Goal: Task Accomplishment & Management: Complete application form

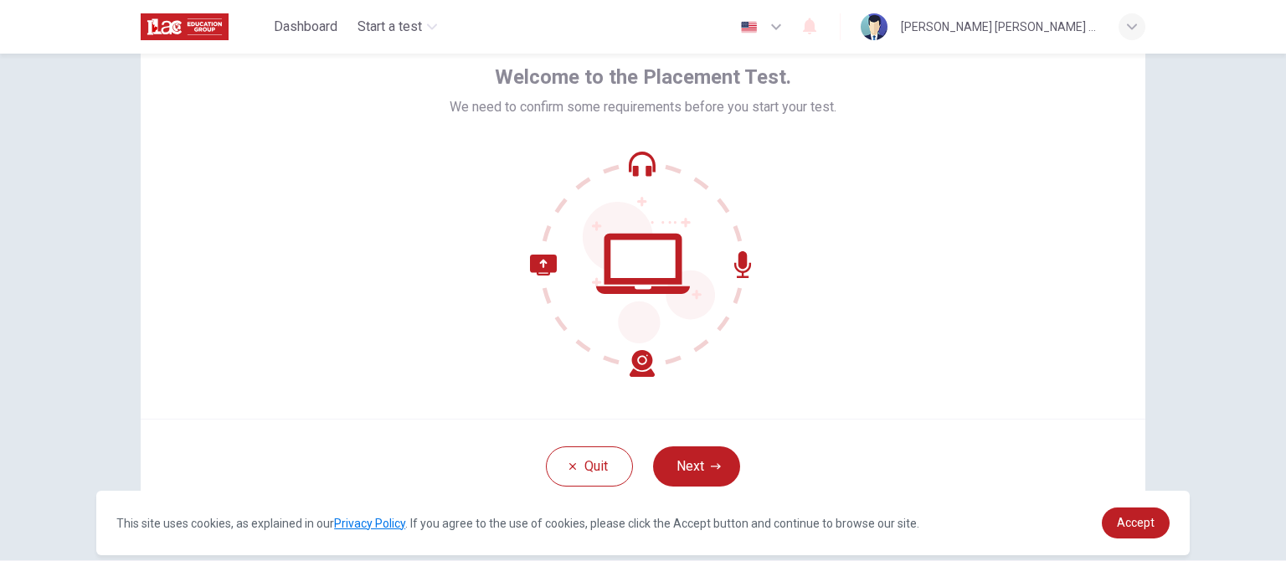
scroll to position [115, 0]
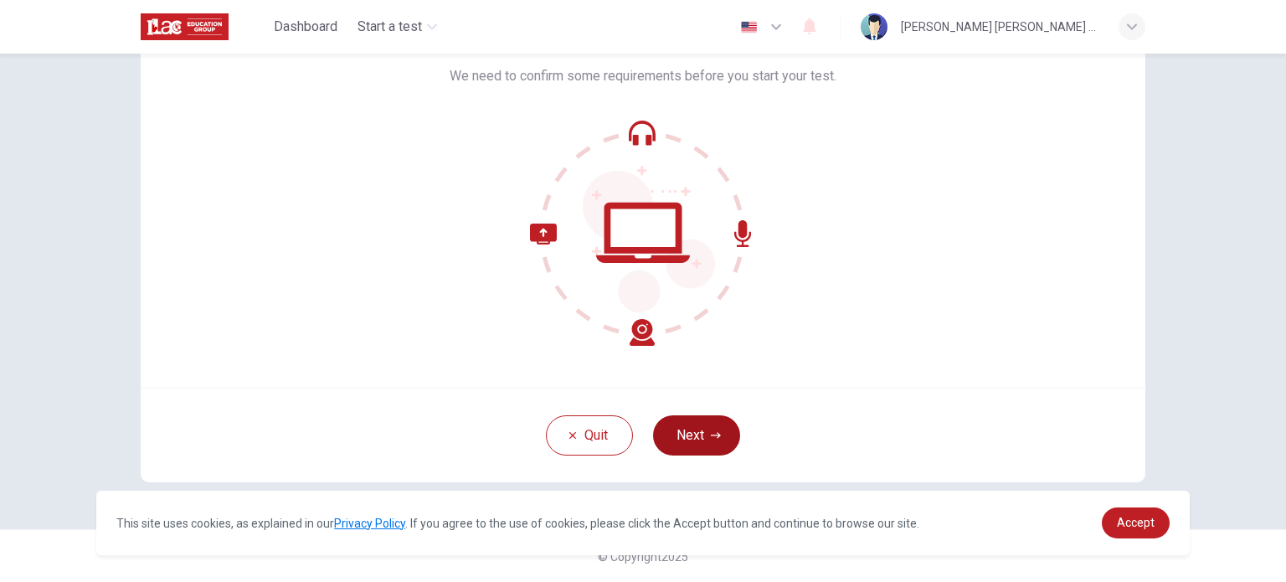
click at [684, 429] on button "Next" at bounding box center [696, 435] width 87 height 40
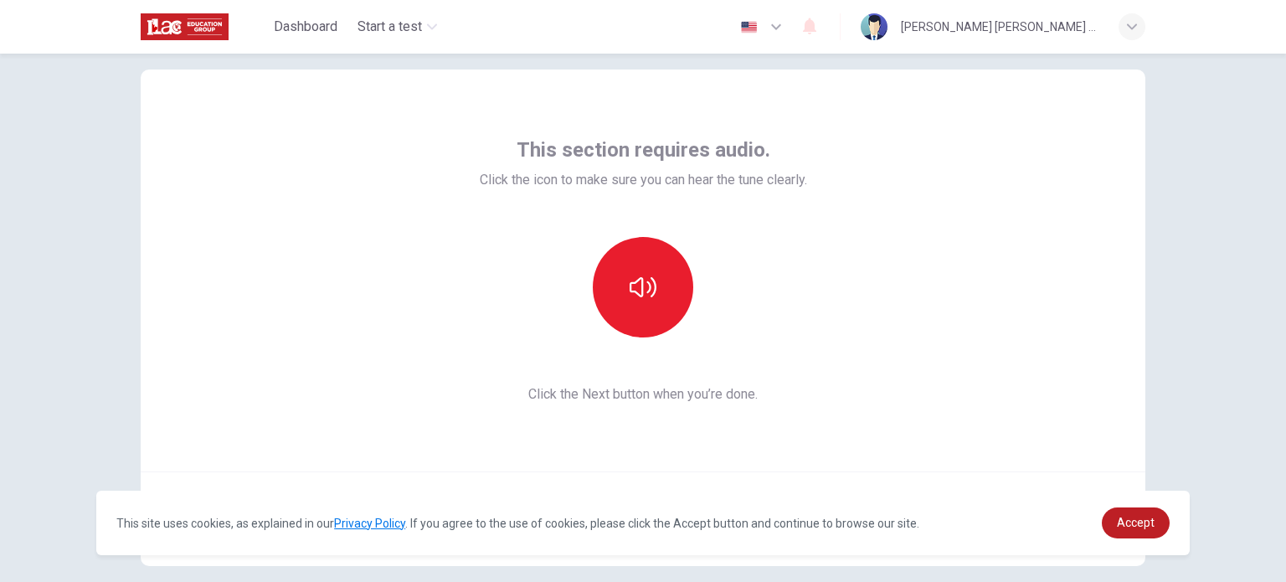
scroll to position [0, 0]
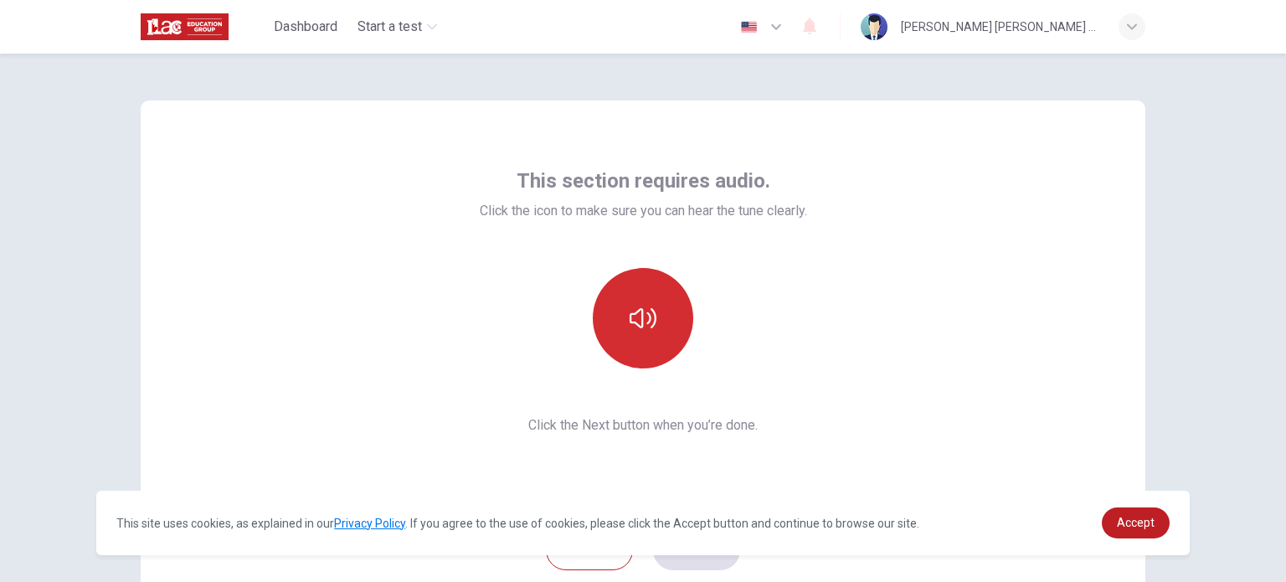
click at [637, 312] on icon "button" at bounding box center [642, 318] width 27 height 20
click at [636, 316] on icon "button" at bounding box center [642, 318] width 27 height 20
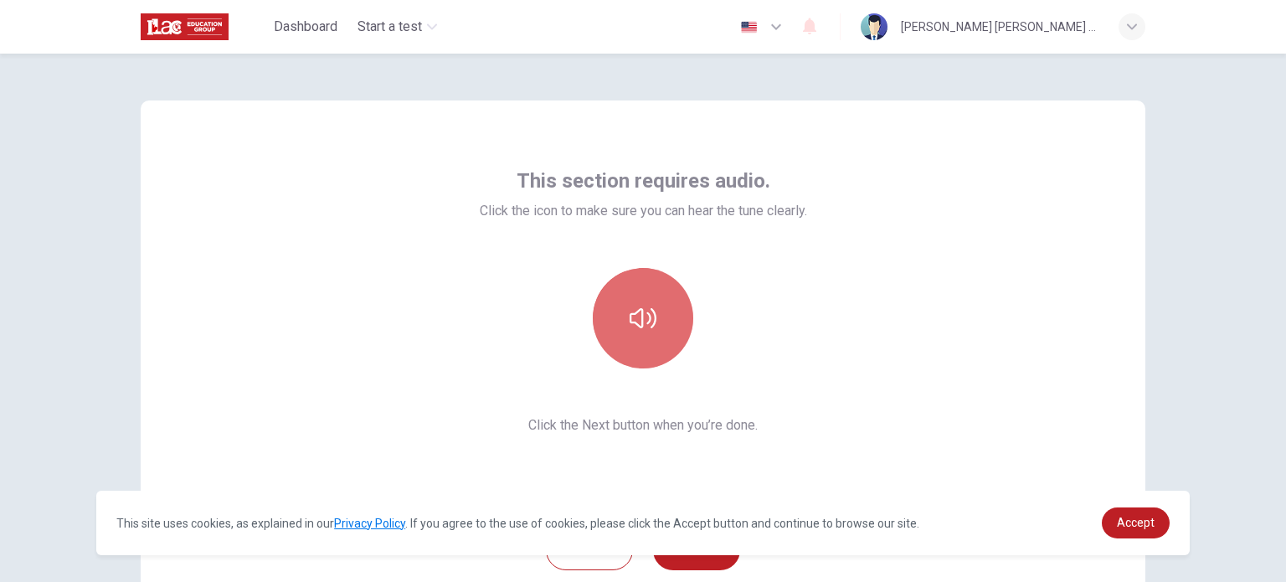
click at [636, 316] on icon "button" at bounding box center [642, 318] width 27 height 27
click at [643, 314] on icon "button" at bounding box center [642, 318] width 27 height 27
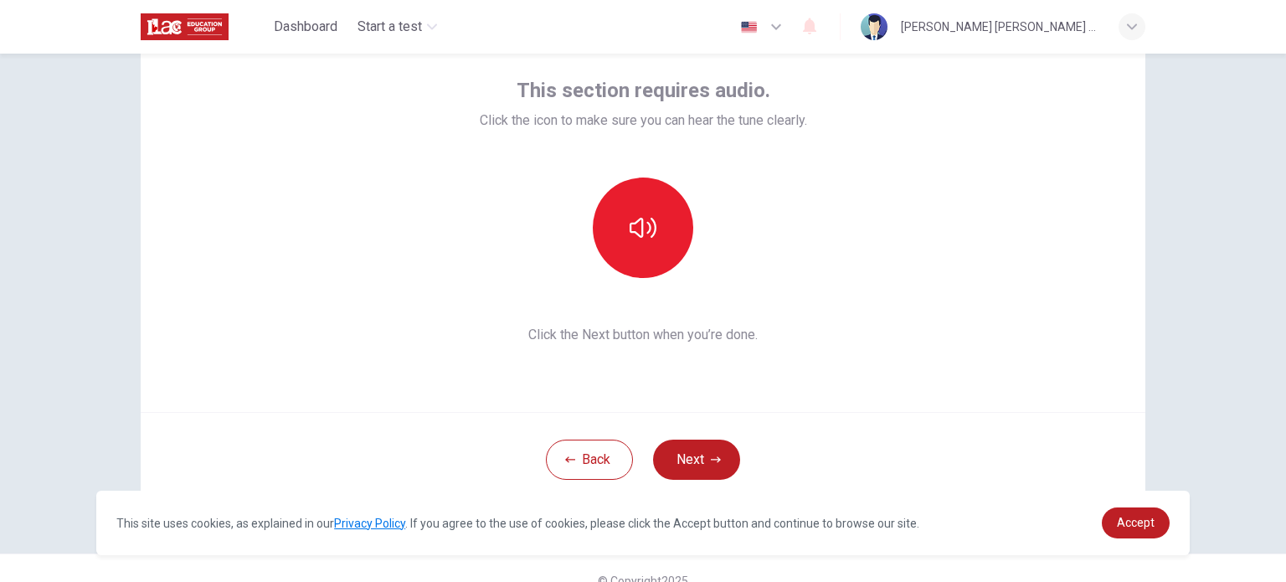
scroll to position [100, 0]
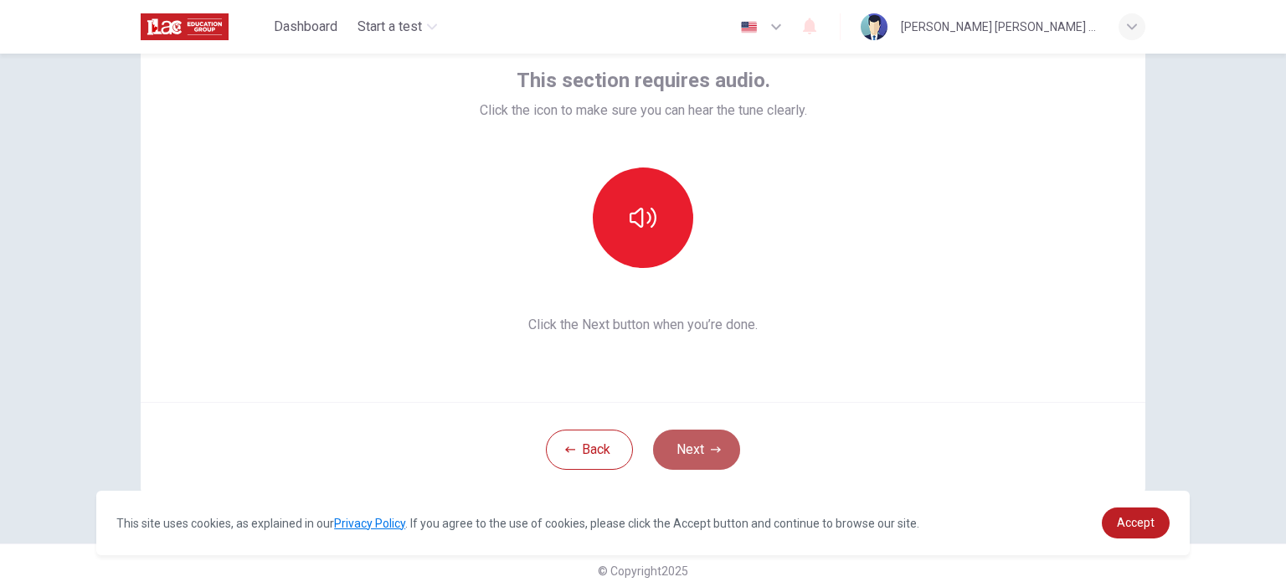
click at [677, 451] on button "Next" at bounding box center [696, 449] width 87 height 40
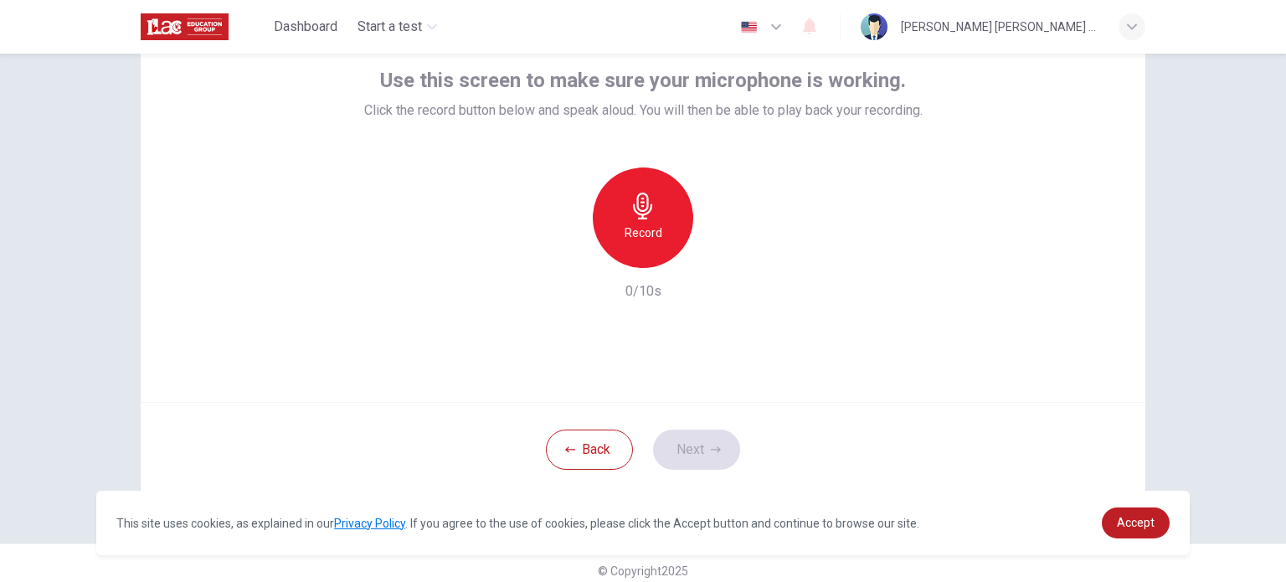
click at [639, 217] on icon "button" at bounding box center [642, 206] width 19 height 27
click at [643, 220] on div "Stop" at bounding box center [643, 217] width 100 height 100
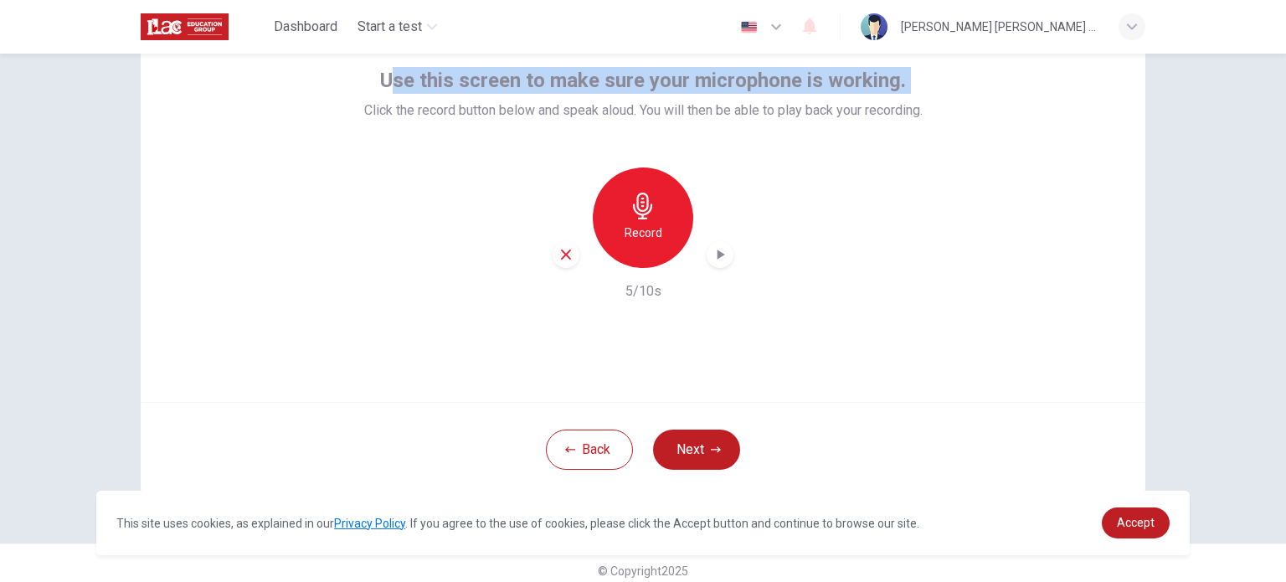
drag, startPoint x: 384, startPoint y: 74, endPoint x: 346, endPoint y: 102, distance: 47.4
click at [346, 102] on div "Use this screen to make sure your microphone is working. Click the record butto…" at bounding box center [643, 201] width 1004 height 402
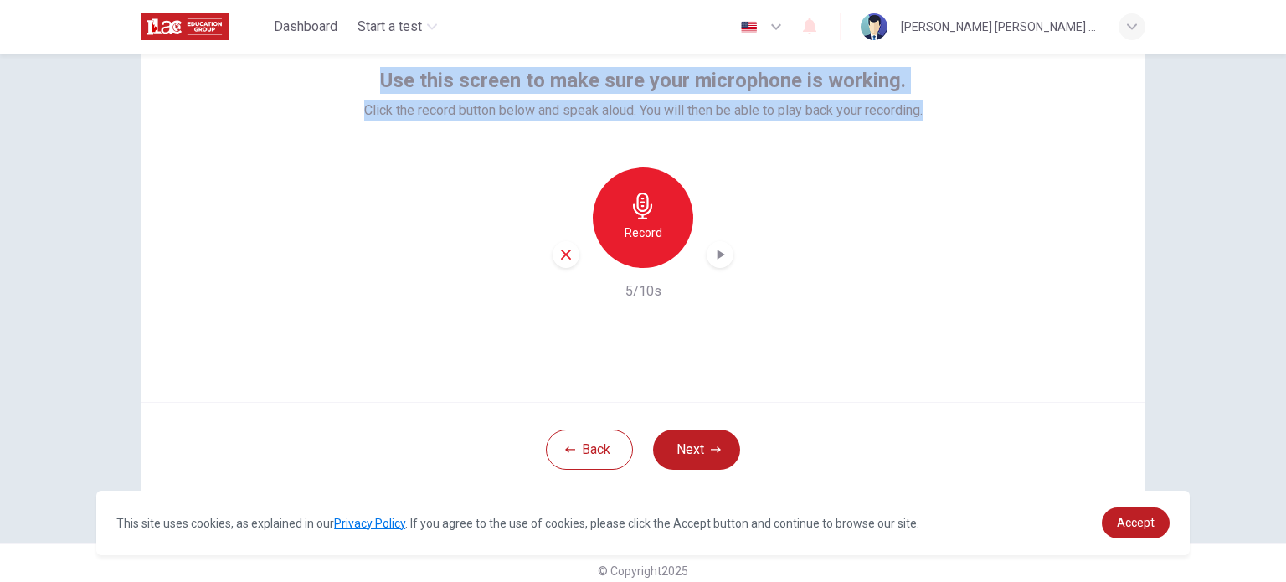
drag, startPoint x: 377, startPoint y: 80, endPoint x: 934, endPoint y: 126, distance: 558.5
click at [934, 126] on div "Use this screen to make sure your microphone is working. Click the record butto…" at bounding box center [643, 201] width 1004 height 402
click at [696, 450] on button "Next" at bounding box center [696, 449] width 87 height 40
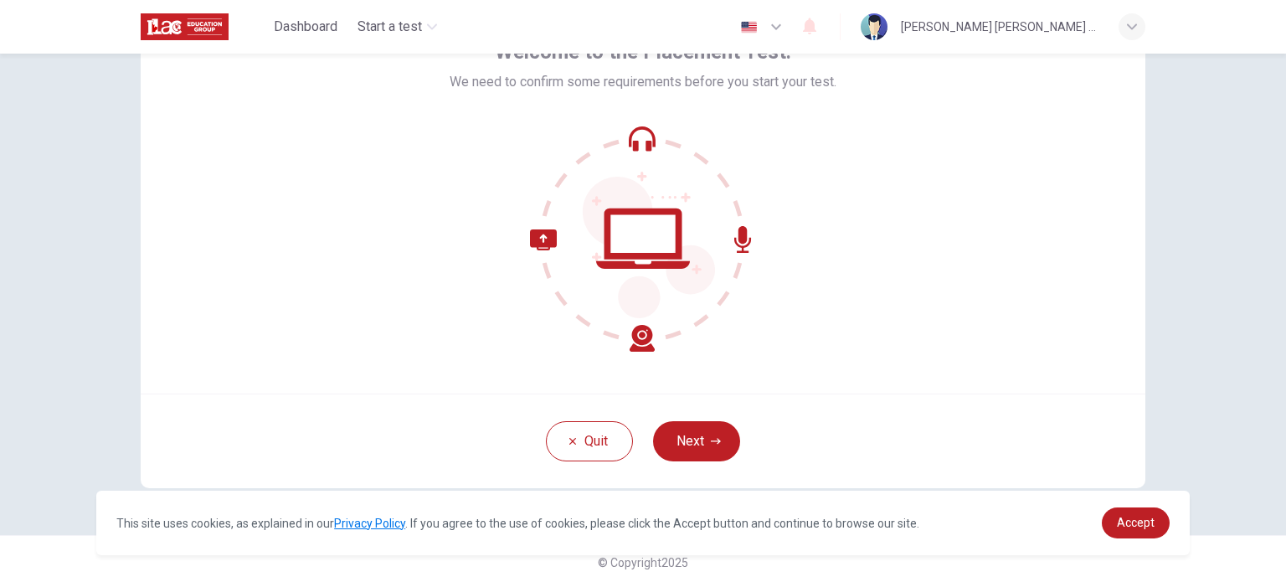
scroll to position [115, 0]
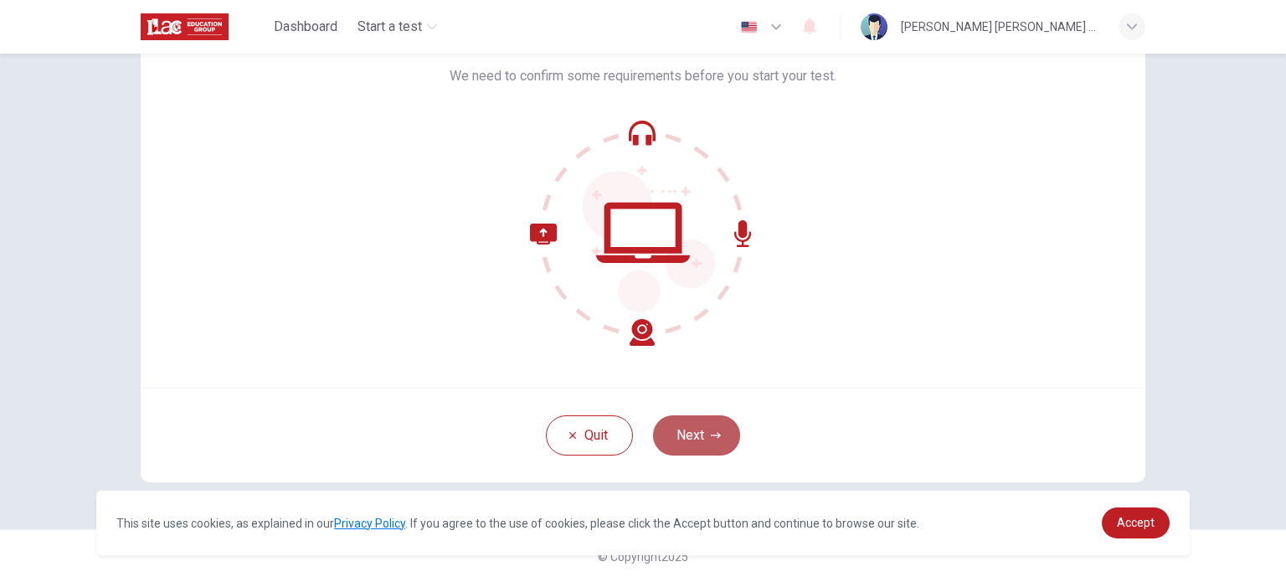
click at [683, 431] on button "Next" at bounding box center [696, 435] width 87 height 40
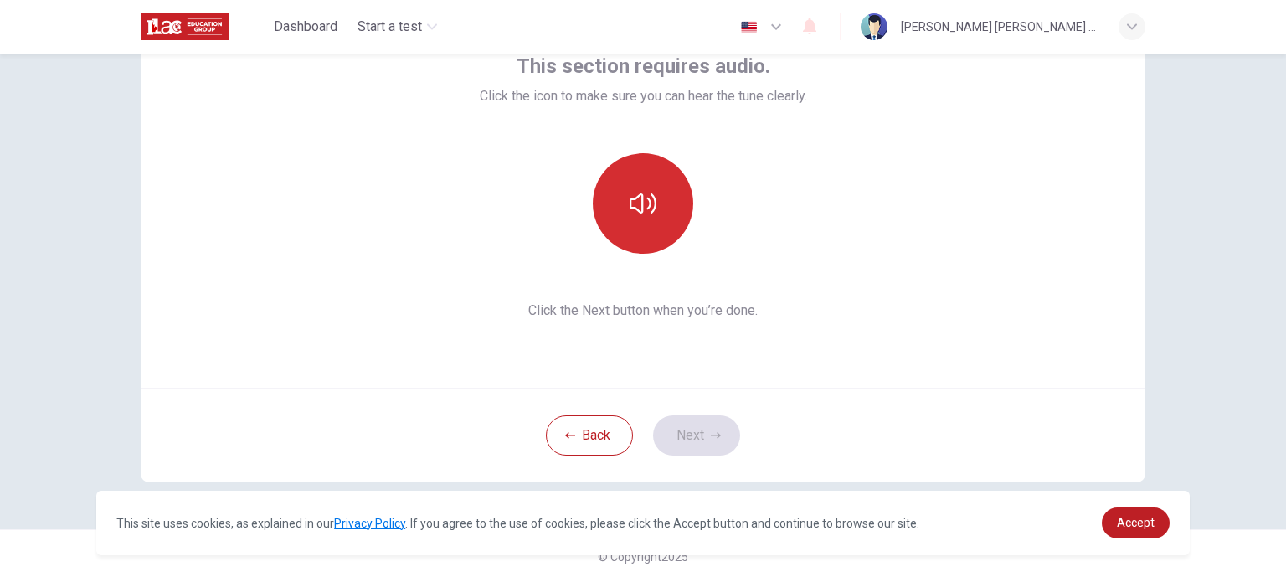
click at [632, 203] on icon "button" at bounding box center [642, 203] width 27 height 27
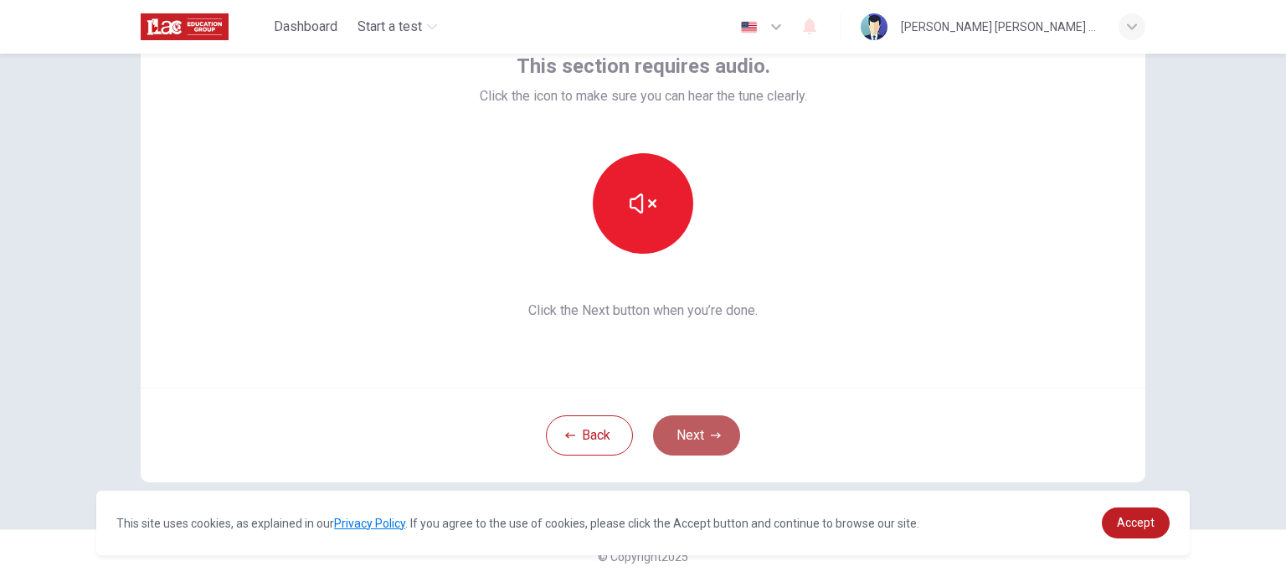
click at [700, 434] on button "Next" at bounding box center [696, 435] width 87 height 40
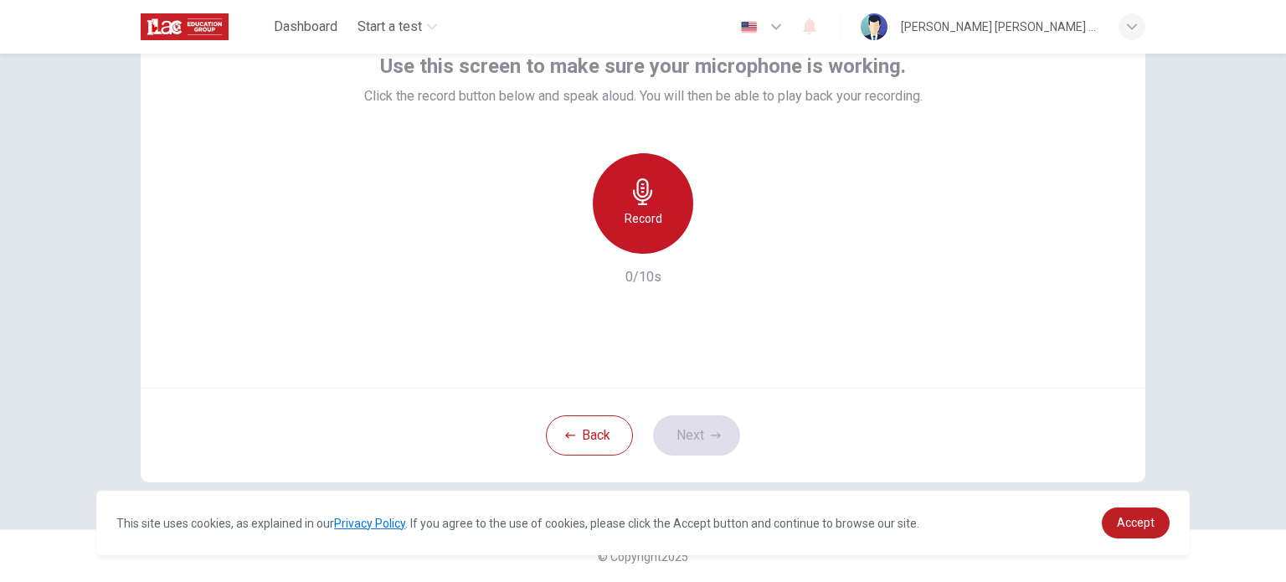
click at [640, 212] on h6 "Record" at bounding box center [643, 218] width 38 height 20
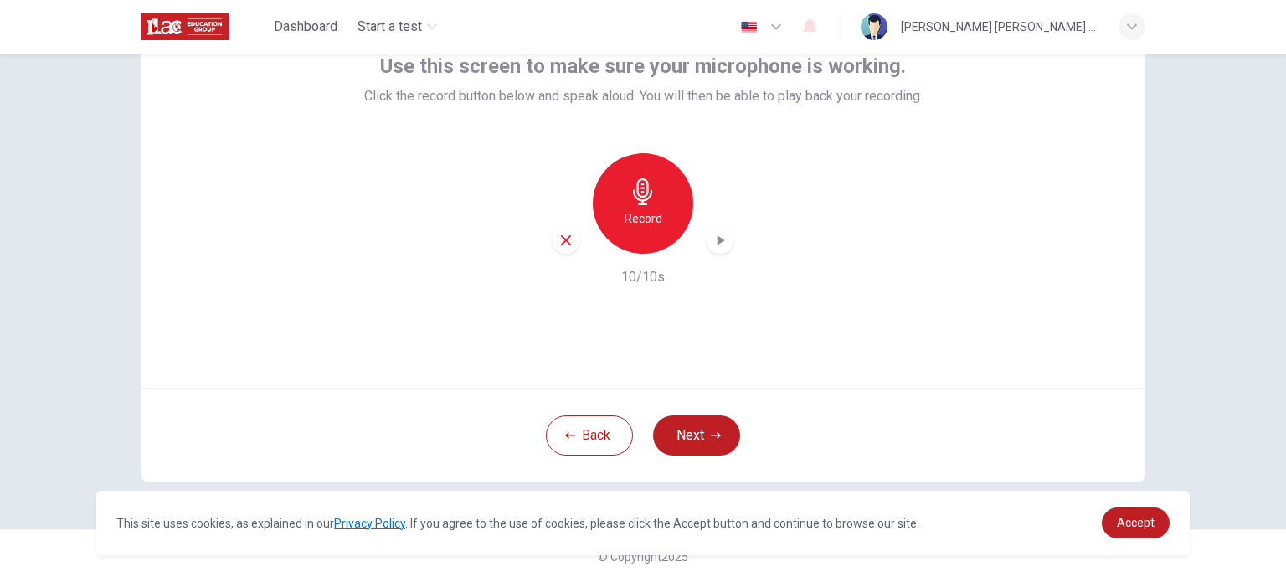
click at [722, 242] on icon "button" at bounding box center [719, 240] width 17 height 17
click at [701, 439] on button "Next" at bounding box center [696, 435] width 87 height 40
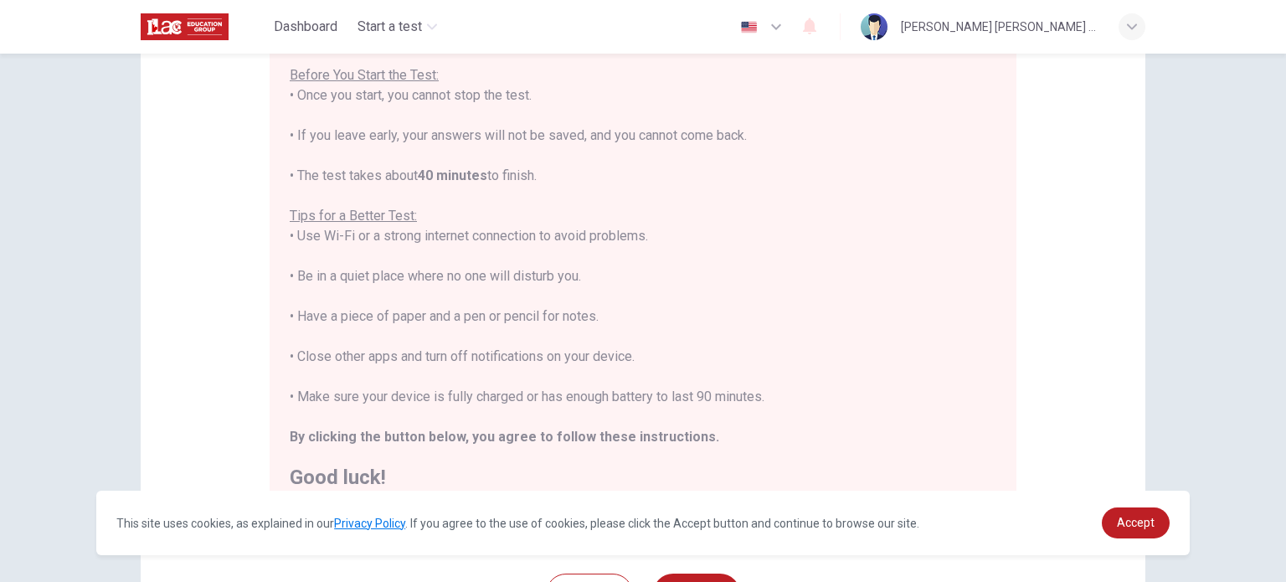
scroll to position [0, 0]
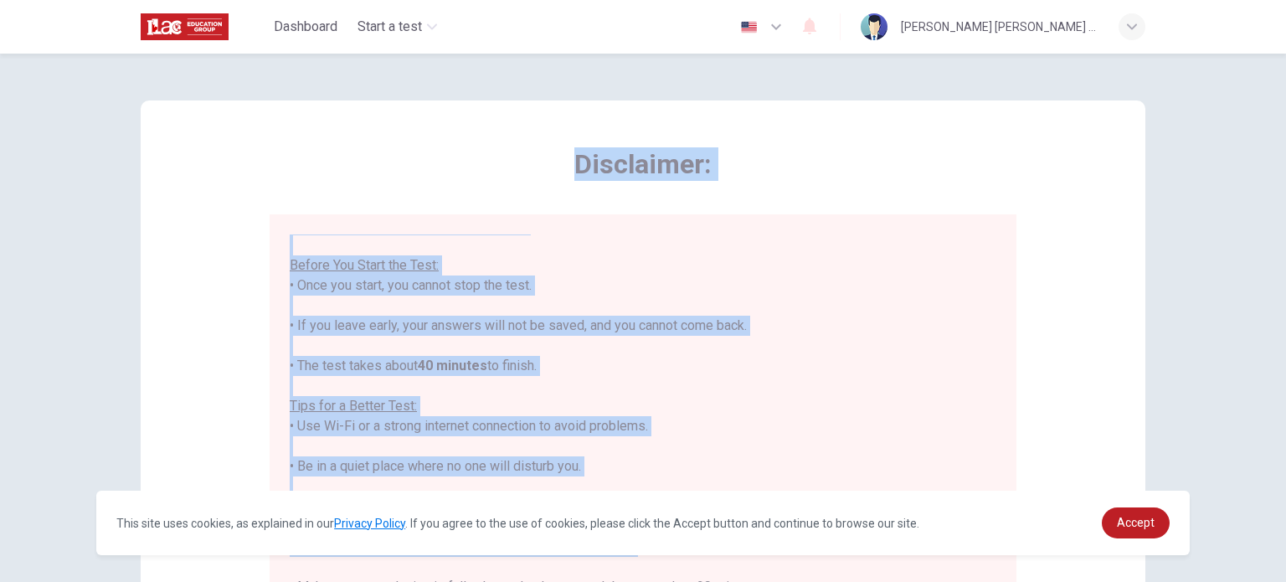
drag, startPoint x: 577, startPoint y: 167, endPoint x: 807, endPoint y: 566, distance: 460.8
click at [807, 566] on div "Disclaimer: You are about to start a Placement Test . Before You Start the Test…" at bounding box center [643, 423] width 747 height 552
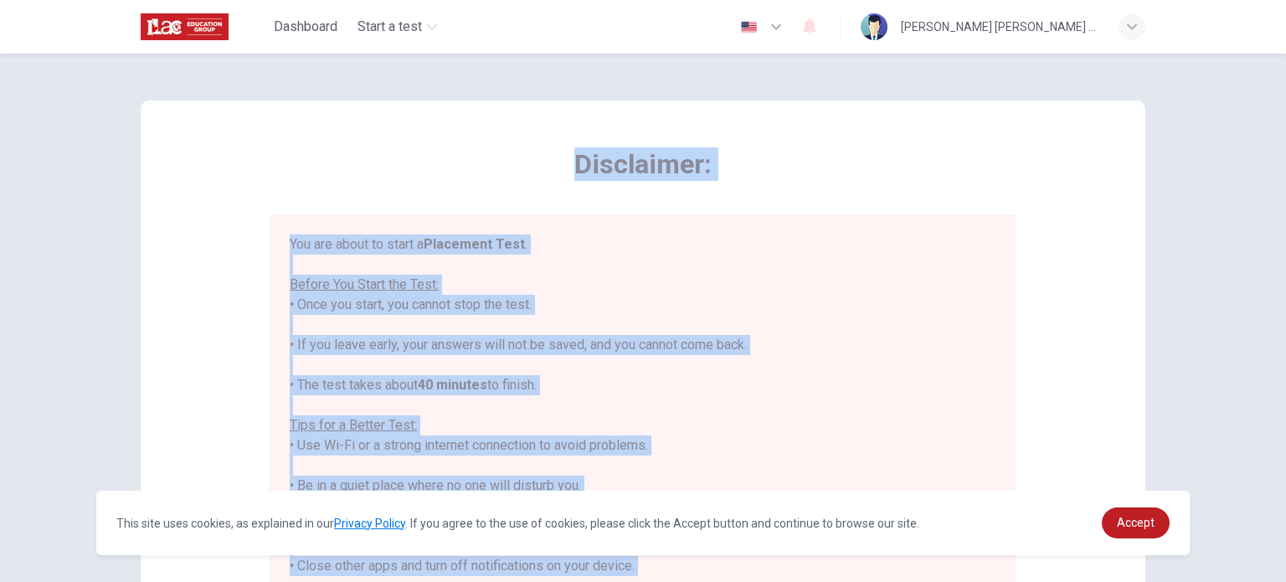
copy div "Disclaimer: You are about to start a Placement Test . Before You Start the Test…"
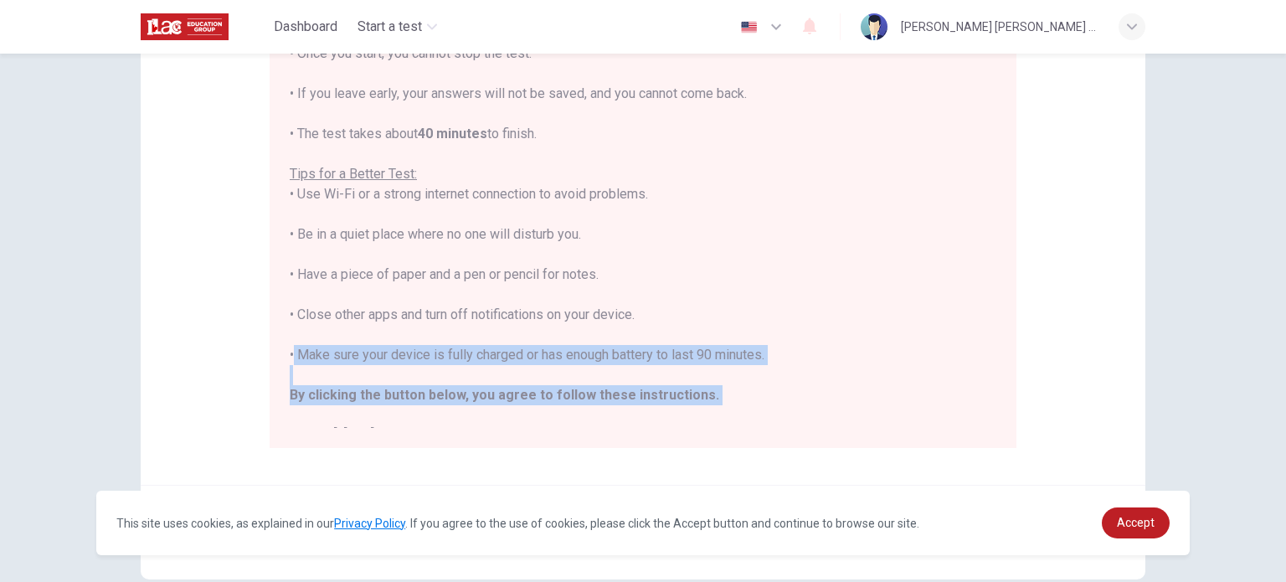
scroll to position [19, 0]
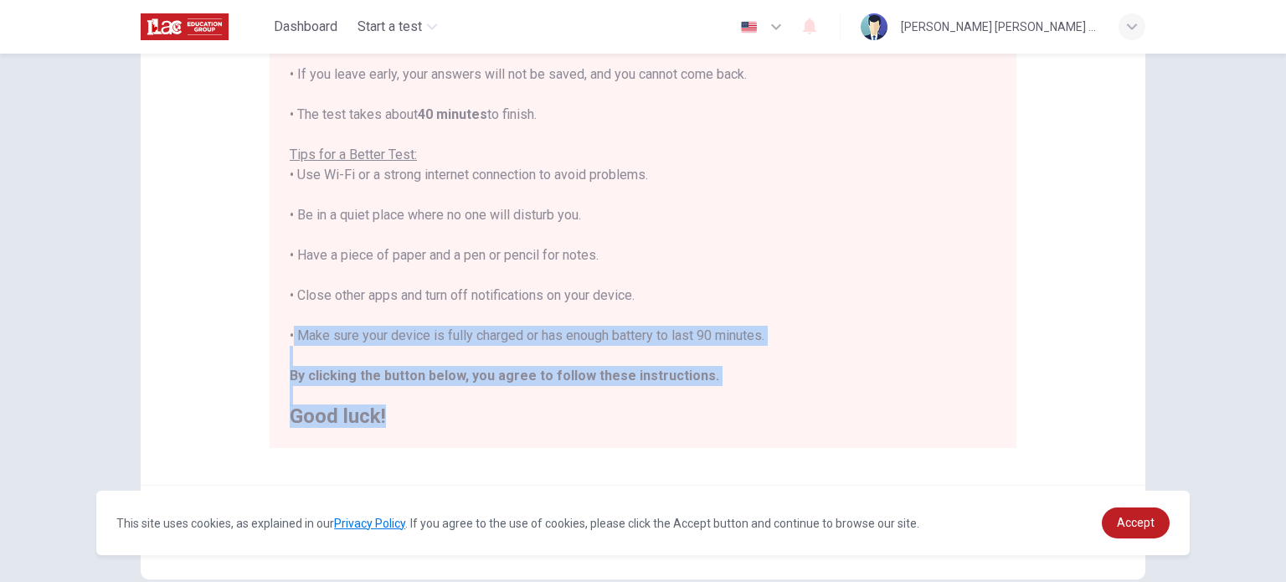
drag, startPoint x: 285, startPoint y: 350, endPoint x: 660, endPoint y: 429, distance: 383.1
click at [660, 429] on div "You are about to start a Placement Test . Before You Start the Test: • Once you…" at bounding box center [643, 205] width 747 height 485
copy div "• Make sure your device is fully charged or has enough battery to last 90 minut…"
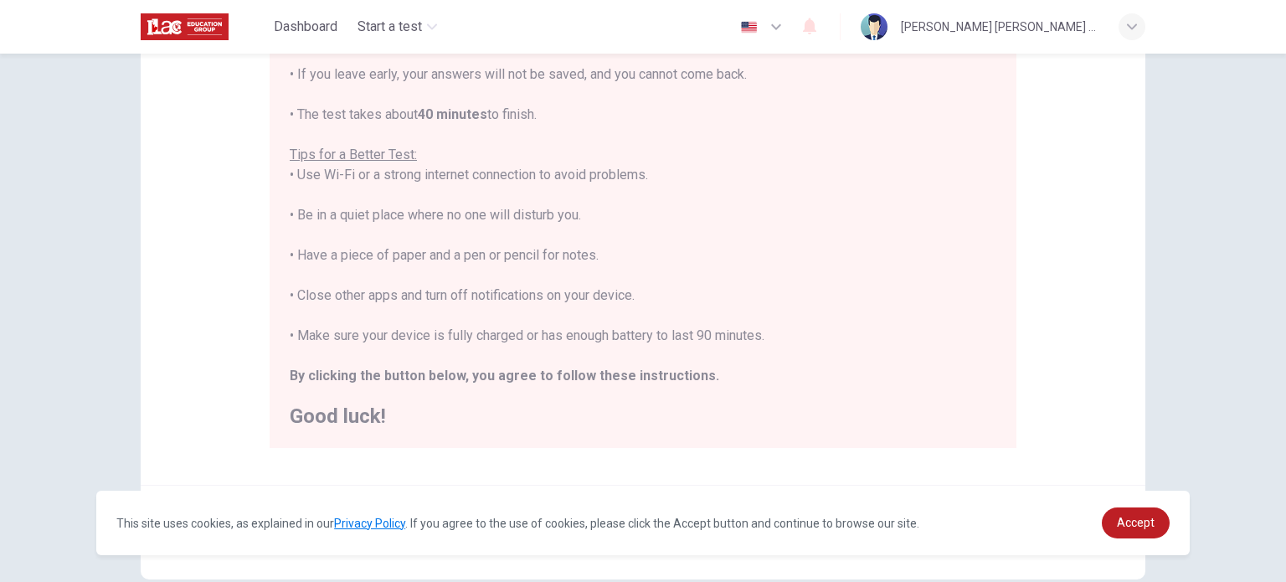
click at [838, 237] on div "You are about to start a Placement Test . Before You Start the Test: • Once you…" at bounding box center [643, 195] width 706 height 462
click at [995, 428] on div "You are about to start a Placement Test . Before You Start the Test: • Once you…" at bounding box center [643, 205] width 747 height 485
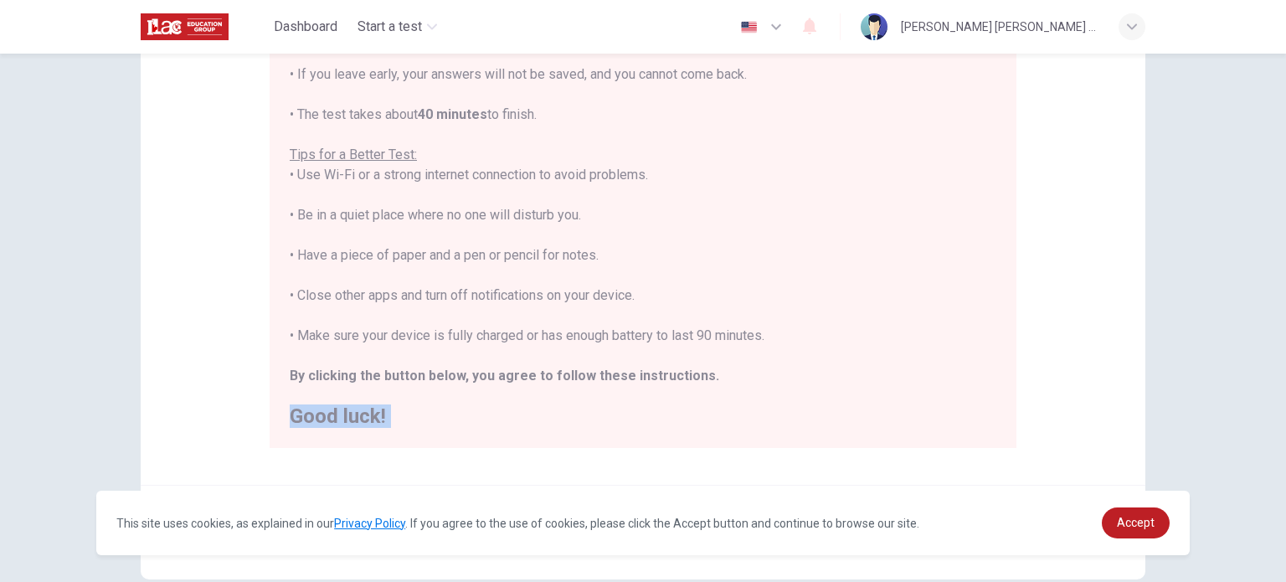
click at [995, 428] on div "You are about to start a Placement Test . Before You Start the Test: • Once you…" at bounding box center [643, 205] width 747 height 485
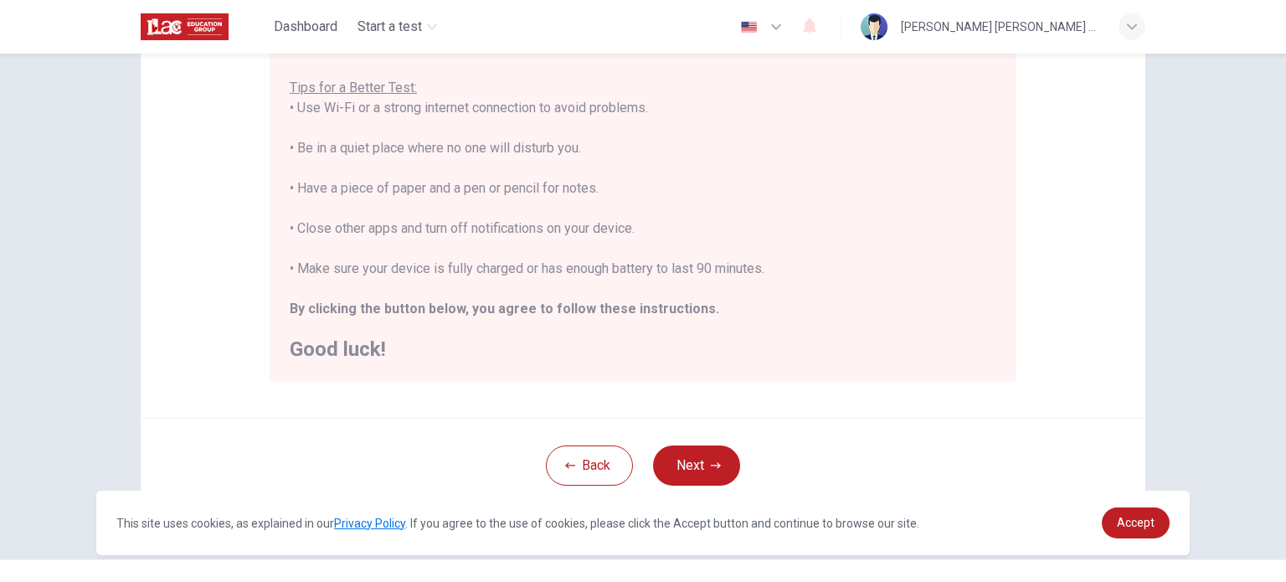
scroll to position [348, 0]
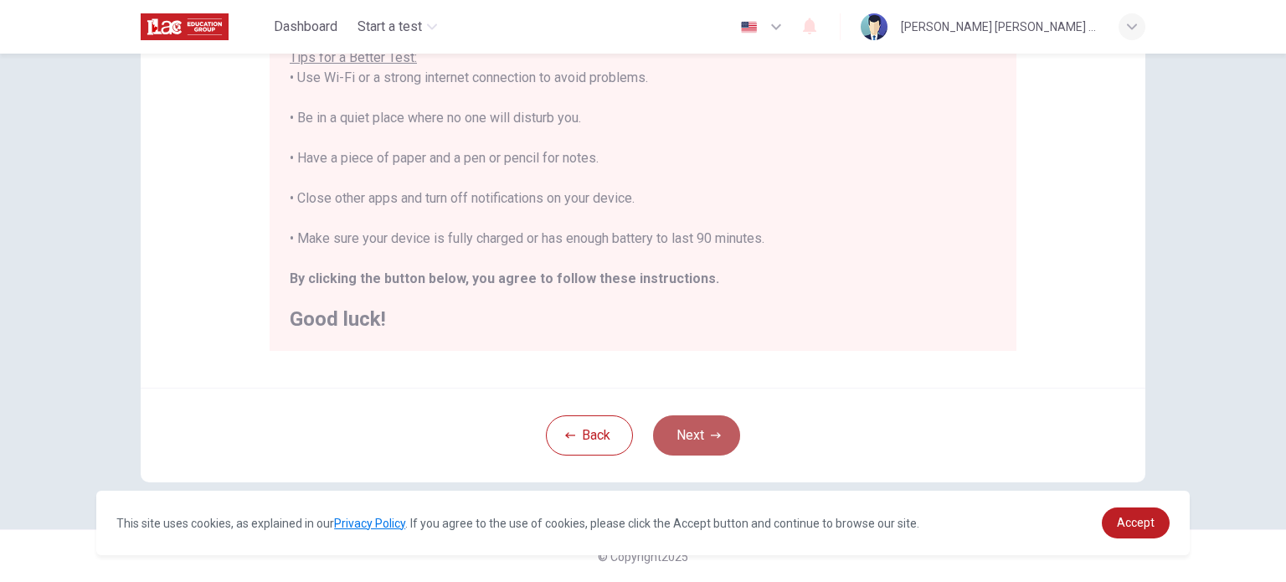
click at [690, 441] on button "Next" at bounding box center [696, 435] width 87 height 40
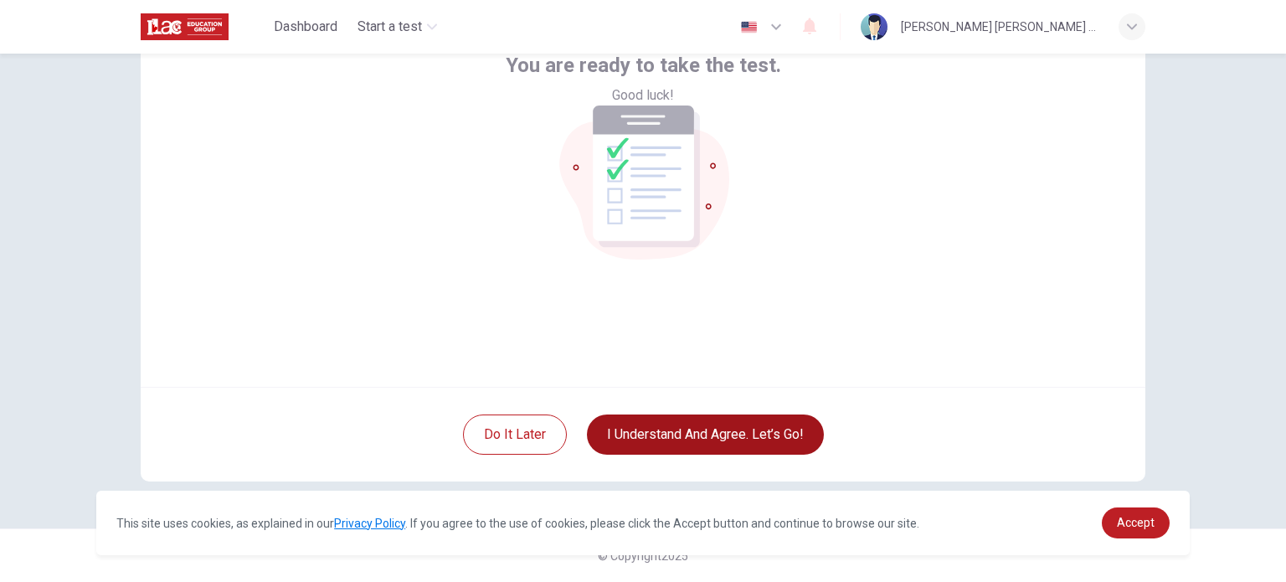
scroll to position [115, 0]
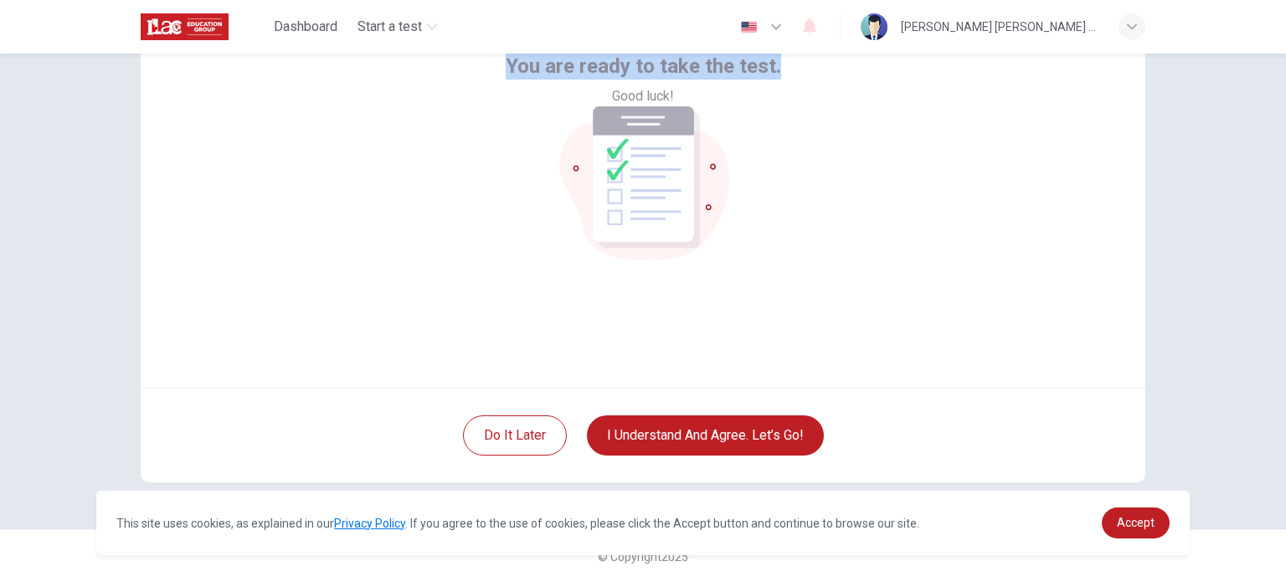
drag, startPoint x: 501, startPoint y: 246, endPoint x: 906, endPoint y: 377, distance: 425.6
click at [906, 377] on div "You are ready to take the test. Good luck!" at bounding box center [643, 187] width 1004 height 402
click at [895, 266] on div at bounding box center [895, 266] width 0 height 0
click at [892, 308] on div "You are ready to take the test. Good luck!" at bounding box center [643, 187] width 1004 height 402
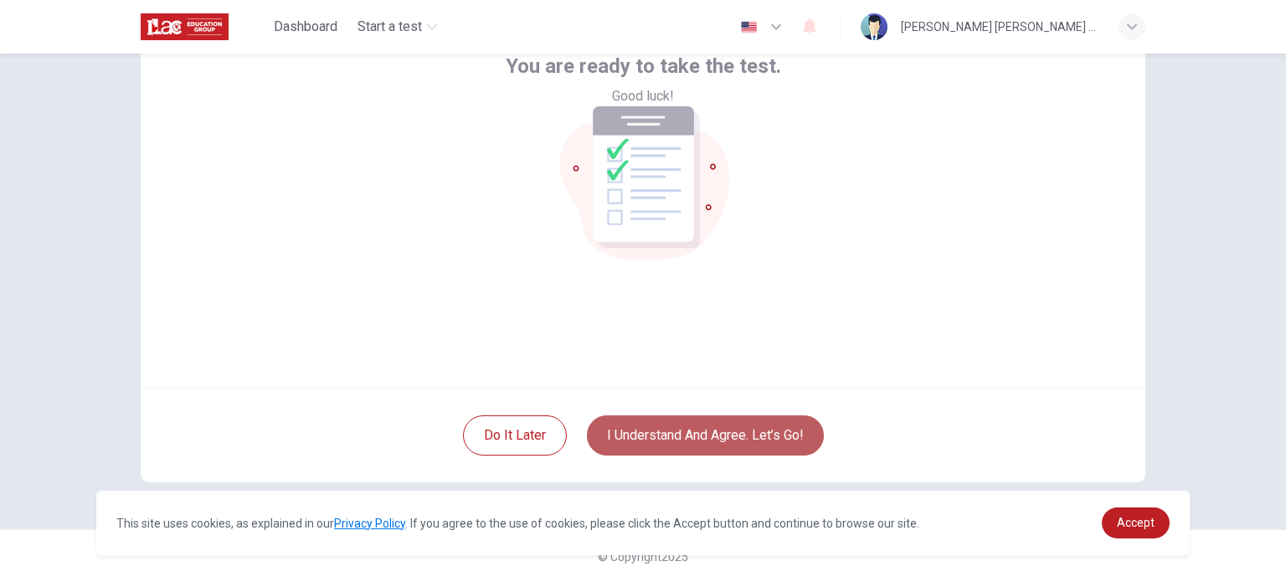
click at [760, 440] on button "I understand and agree. Let’s go!" at bounding box center [705, 435] width 237 height 40
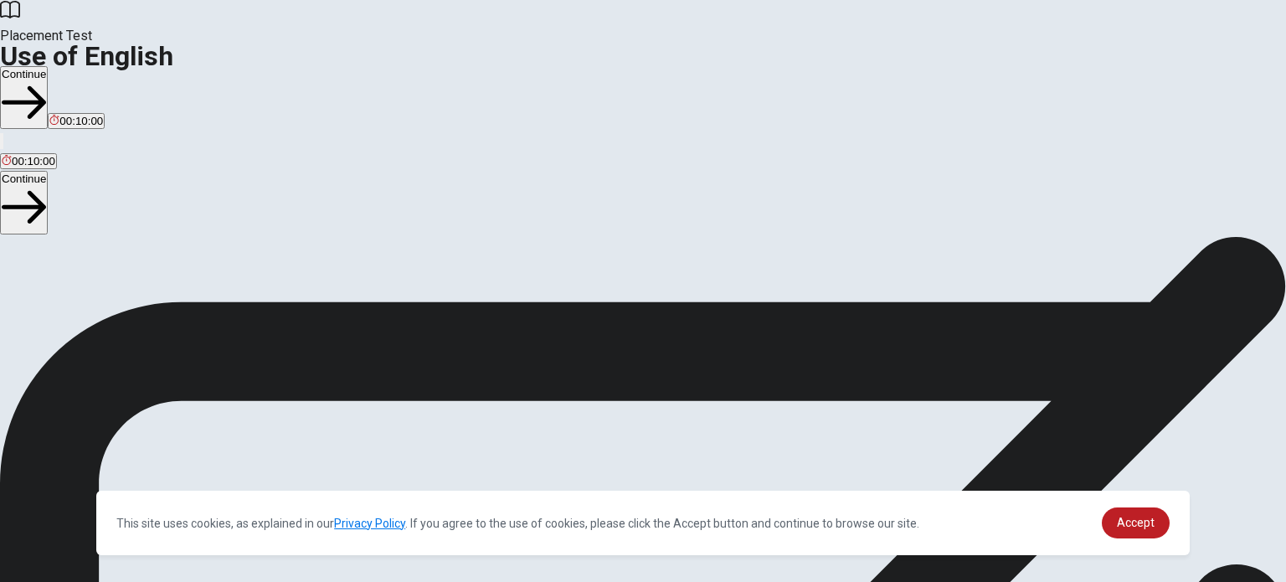
scroll to position [74, 0]
drag, startPoint x: 180, startPoint y: 73, endPoint x: 292, endPoint y: 95, distance: 114.2
click at [295, 162] on div "Use of English Section Directions You will answer 30 questions in total: • 15 g…" at bounding box center [643, 322] width 1286 height 321
click at [193, 164] on span "Use of English Section Directions" at bounding box center [98, 172] width 197 height 16
click at [190, 164] on span "Use of English Section Directions" at bounding box center [98, 172] width 197 height 16
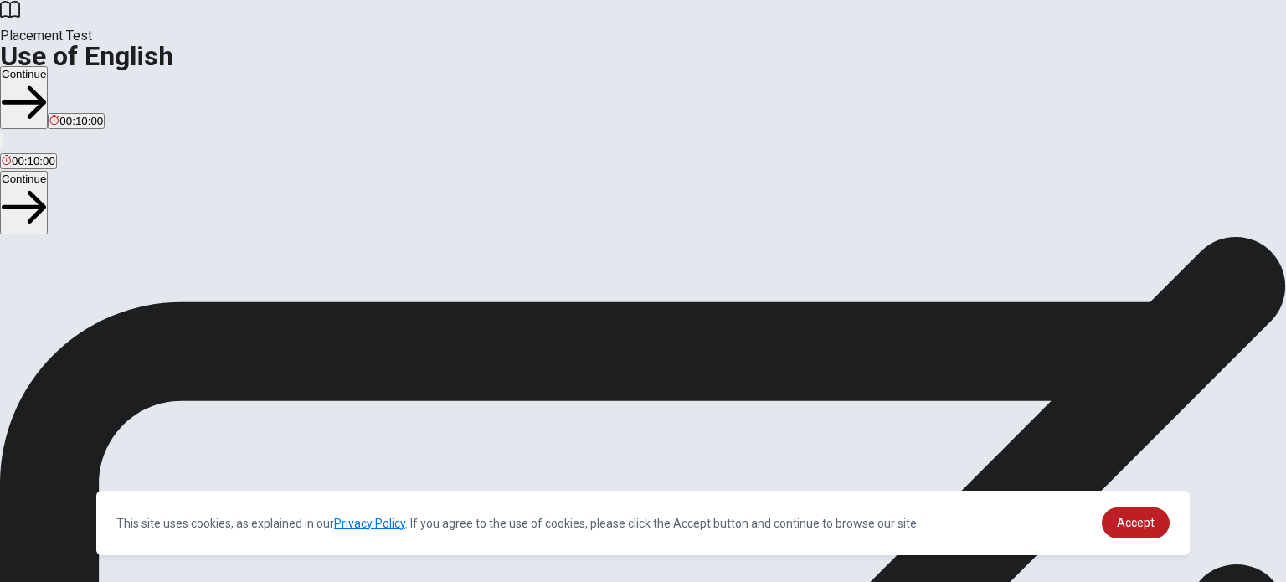
drag, startPoint x: 189, startPoint y: 75, endPoint x: 261, endPoint y: 145, distance: 100.0
click at [377, 162] on div "Use of English Section Directions You will answer 30 questions in total: • 15 g…" at bounding box center [643, 322] width 1286 height 321
click at [186, 164] on span "You will answer 30 questions in total: • 15 grammar questions • 15 vocabulary q…" at bounding box center [206, 322] width 413 height 317
drag, startPoint x: 182, startPoint y: 139, endPoint x: 305, endPoint y: 274, distance: 182.5
click at [264, 287] on div "Use of English Section Directions You will answer 30 questions in total: • 15 g…" at bounding box center [643, 322] width 1286 height 321
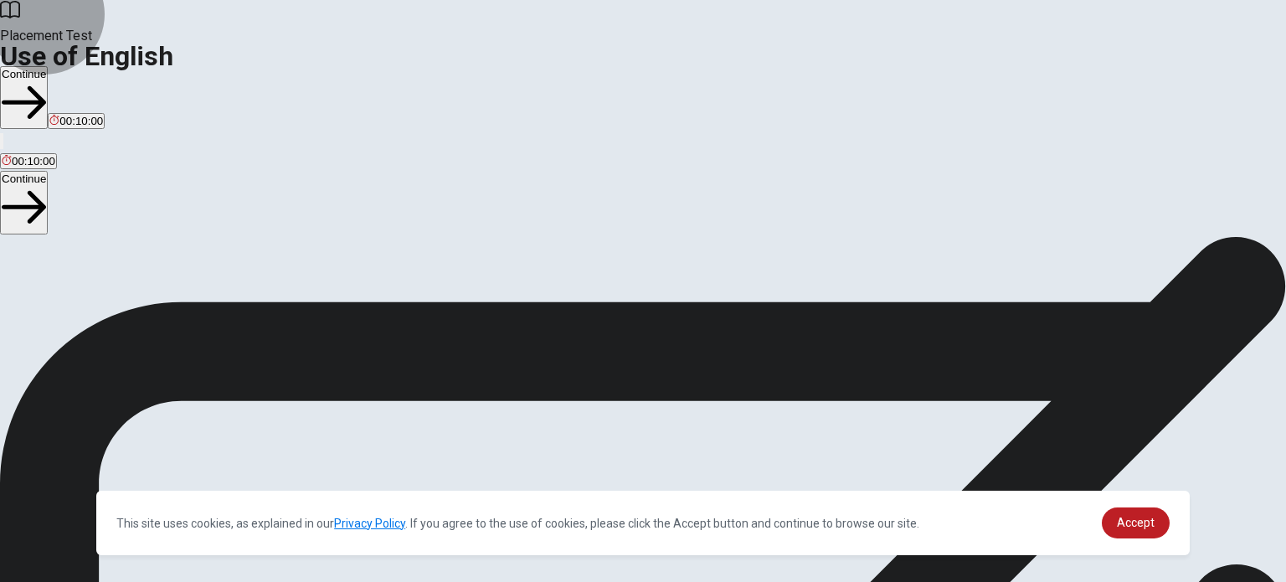
click at [48, 66] on button "Continue" at bounding box center [24, 97] width 48 height 63
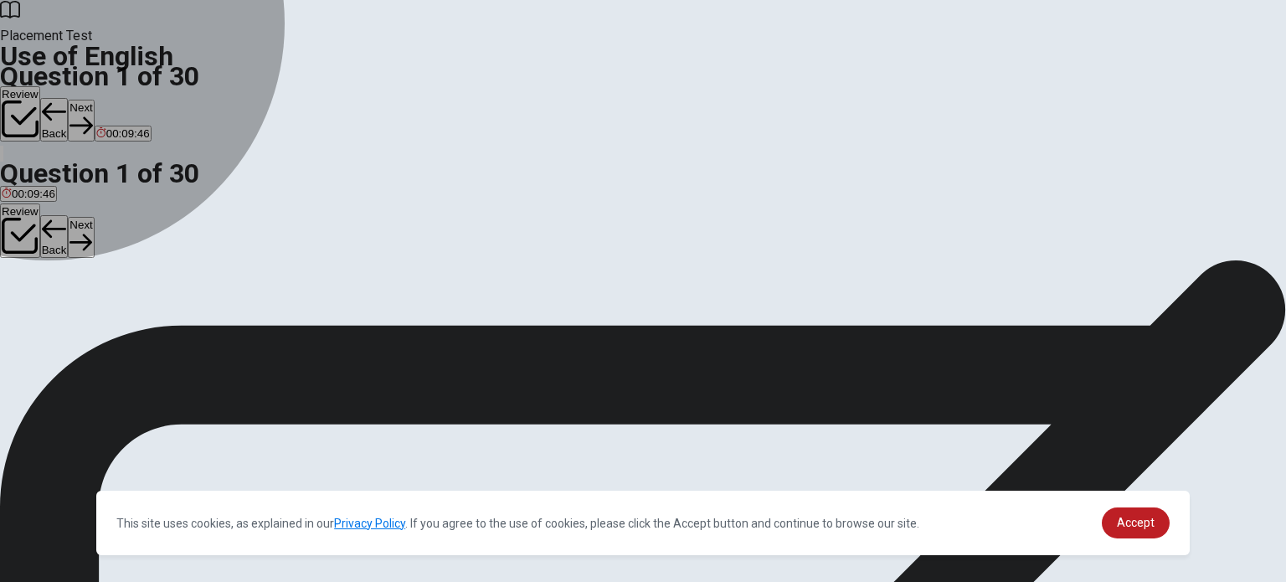
click at [69, 253] on span "go" at bounding box center [62, 246] width 13 height 13
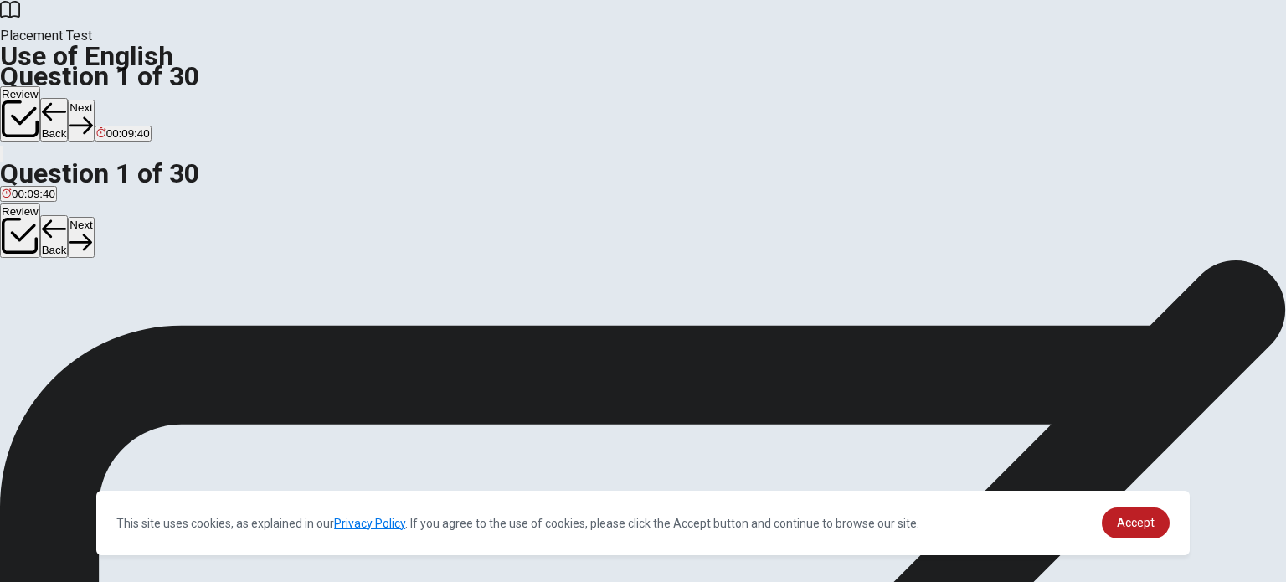
scroll to position [0, 0]
click at [94, 100] on button "Next" at bounding box center [81, 120] width 26 height 41
click at [85, 326] on span "going" at bounding box center [71, 320] width 28 height 13
click at [94, 100] on button "Next" at bounding box center [81, 120] width 26 height 41
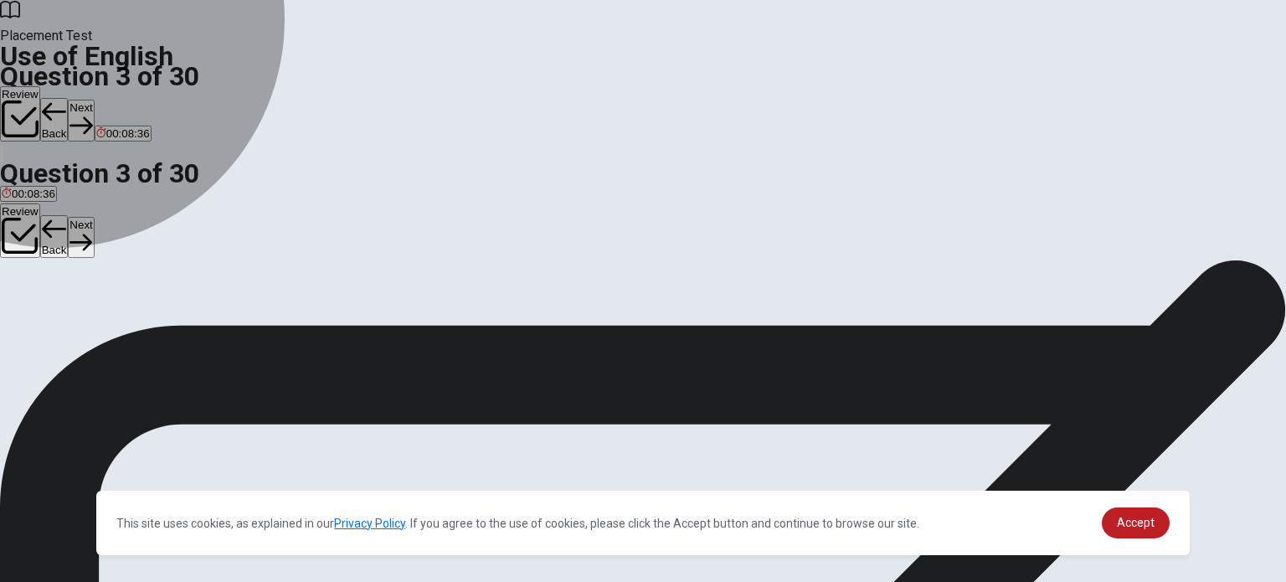
click at [70, 326] on span "Are" at bounding box center [62, 320] width 18 height 13
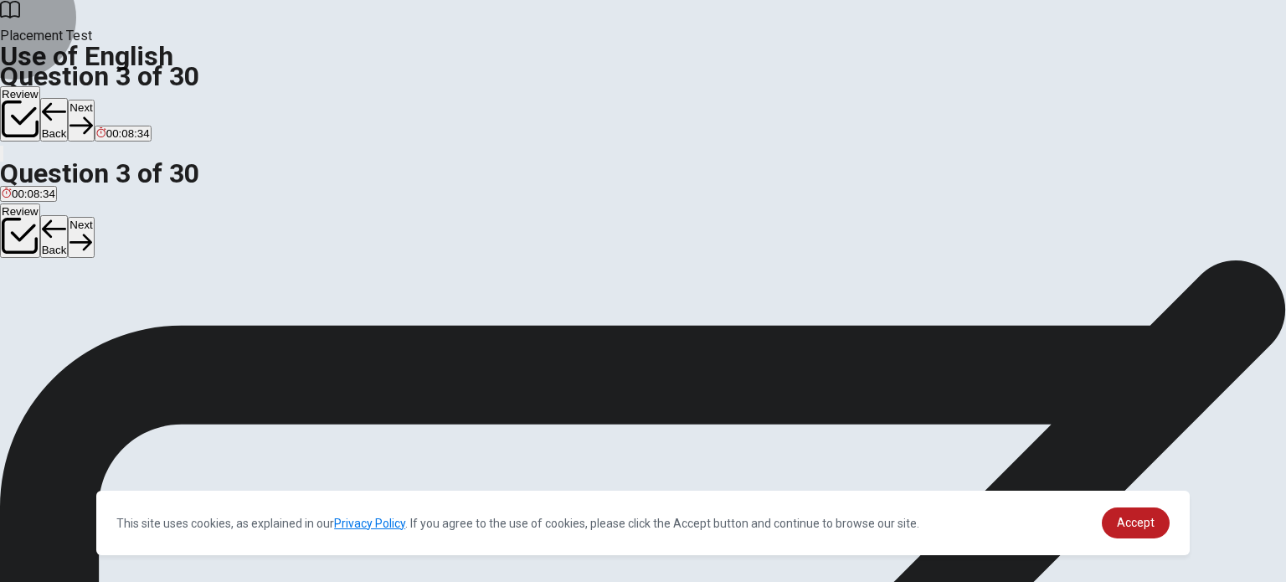
click at [94, 100] on button "Next" at bounding box center [81, 120] width 26 height 41
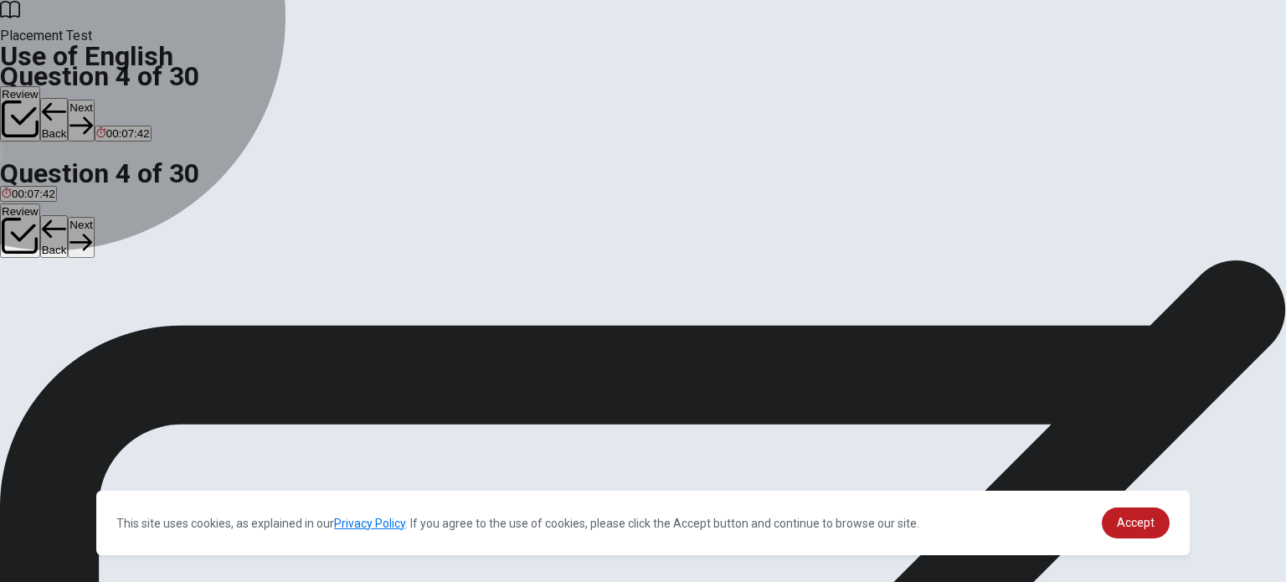
click at [120, 326] on span "don’t" at bounding box center [107, 320] width 24 height 13
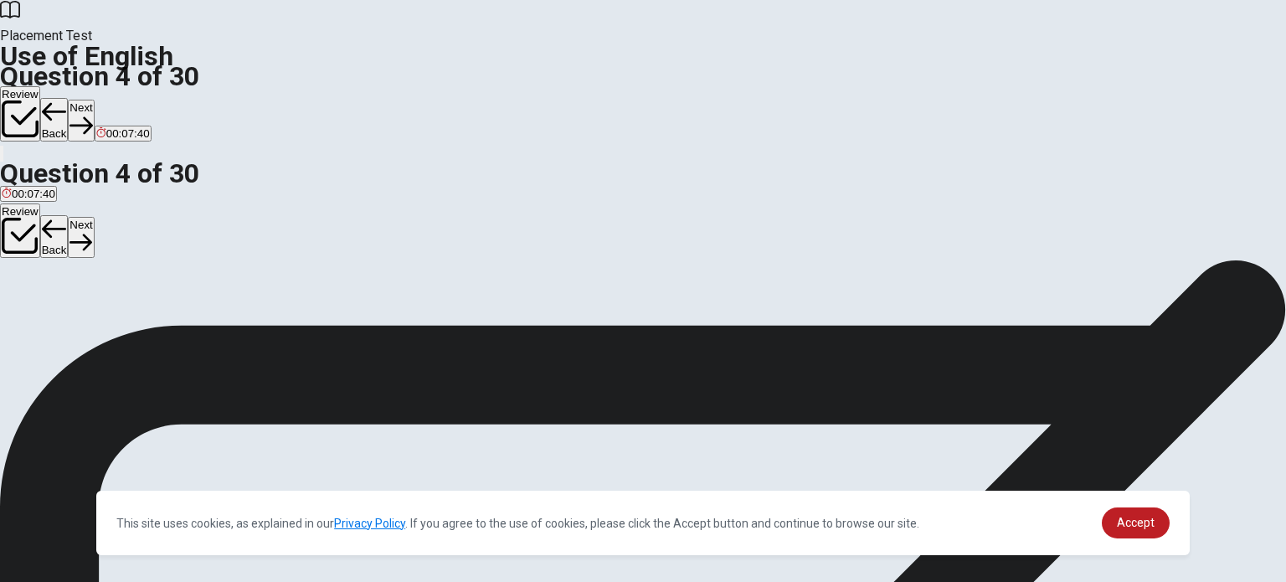
click at [94, 100] on button "Next" at bounding box center [81, 120] width 26 height 41
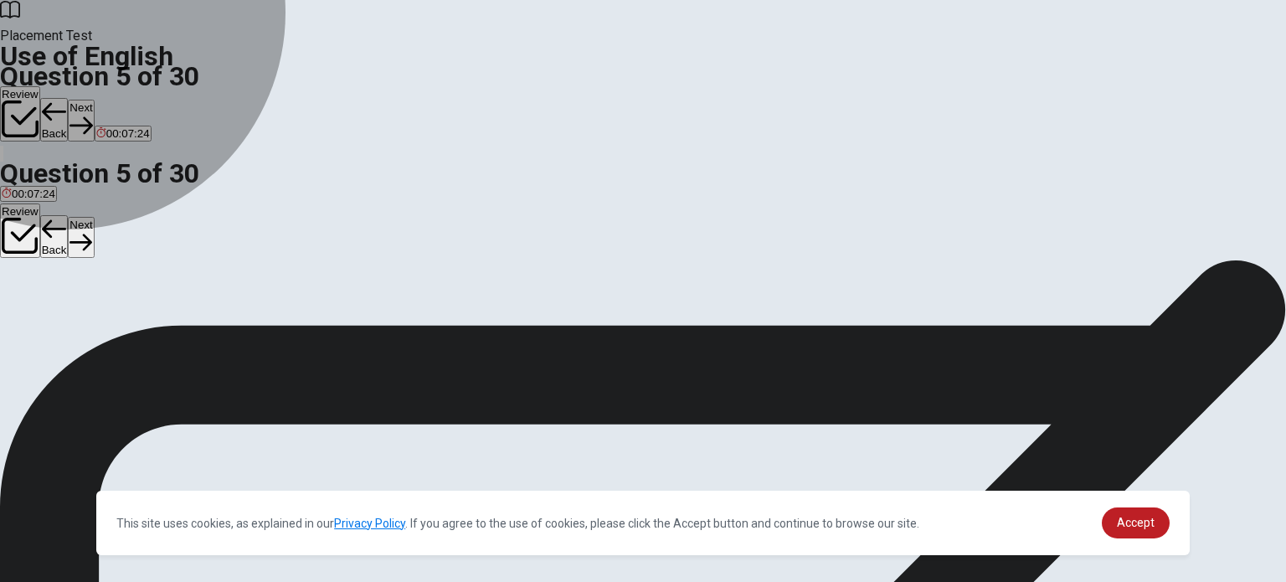
click at [32, 314] on span "flower" at bounding box center [17, 320] width 30 height 13
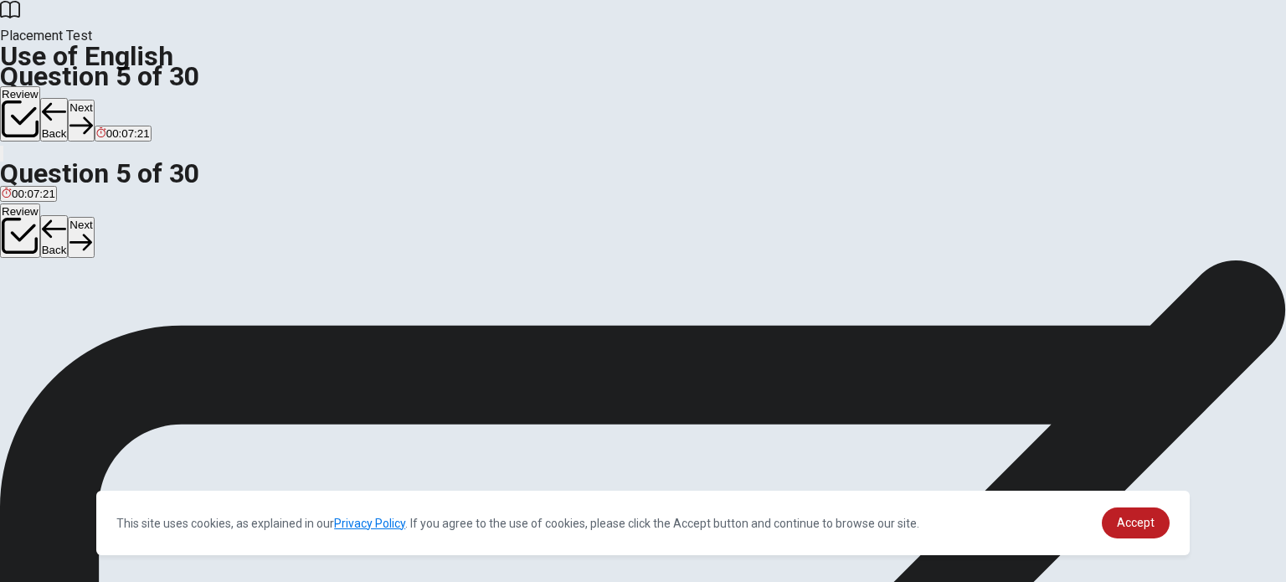
click at [94, 100] on button "Next" at bounding box center [81, 120] width 26 height 41
click at [142, 326] on span "store" at bounding box center [129, 320] width 25 height 13
click at [66, 100] on button "Next" at bounding box center [53, 120] width 26 height 41
click at [50, 326] on span "cup" at bounding box center [41, 320] width 18 height 13
click at [94, 100] on button "Next" at bounding box center [81, 120] width 26 height 41
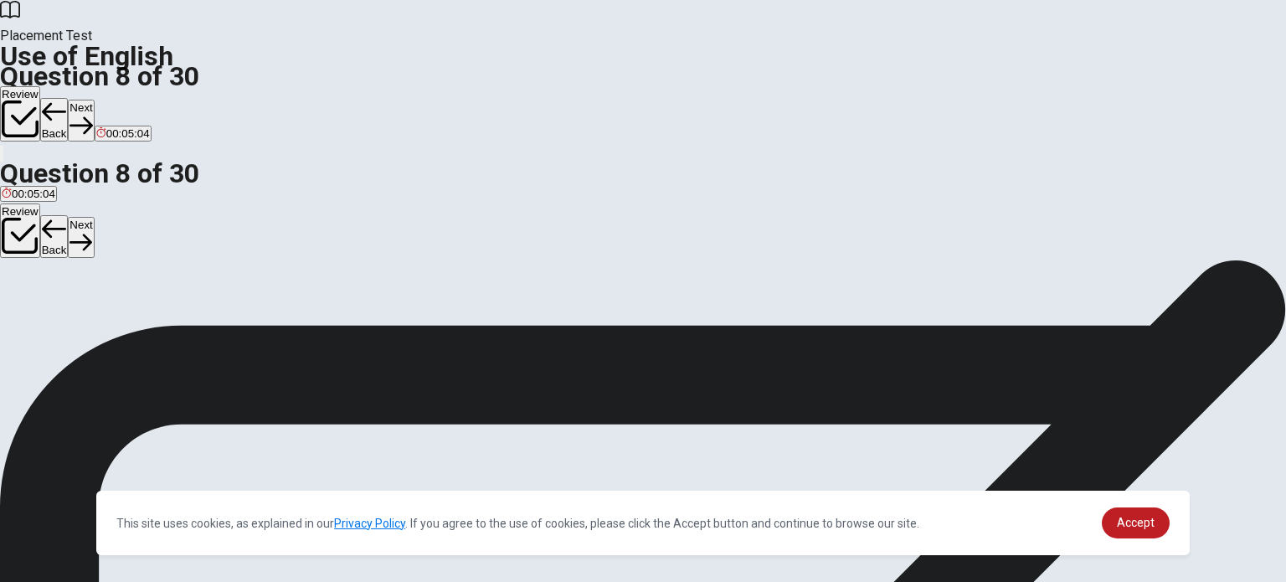
click at [112, 326] on span "brush" at bounding box center [99, 320] width 28 height 13
click at [94, 100] on button "Next" at bounding box center [81, 120] width 26 height 41
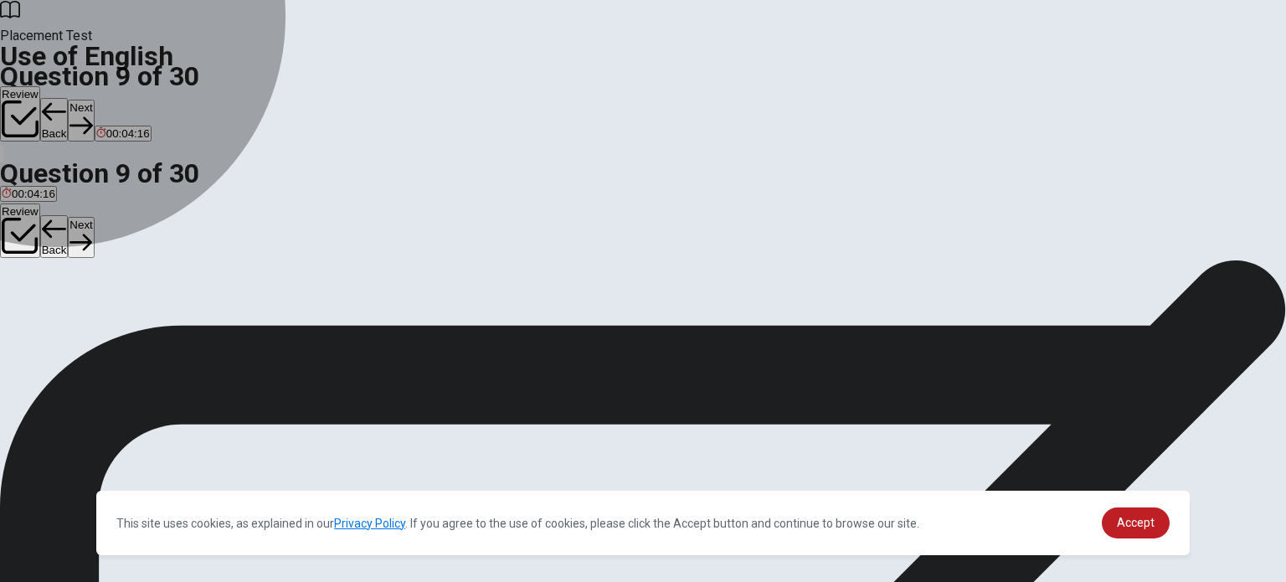
click at [33, 314] on span "doctor" at bounding box center [17, 320] width 31 height 13
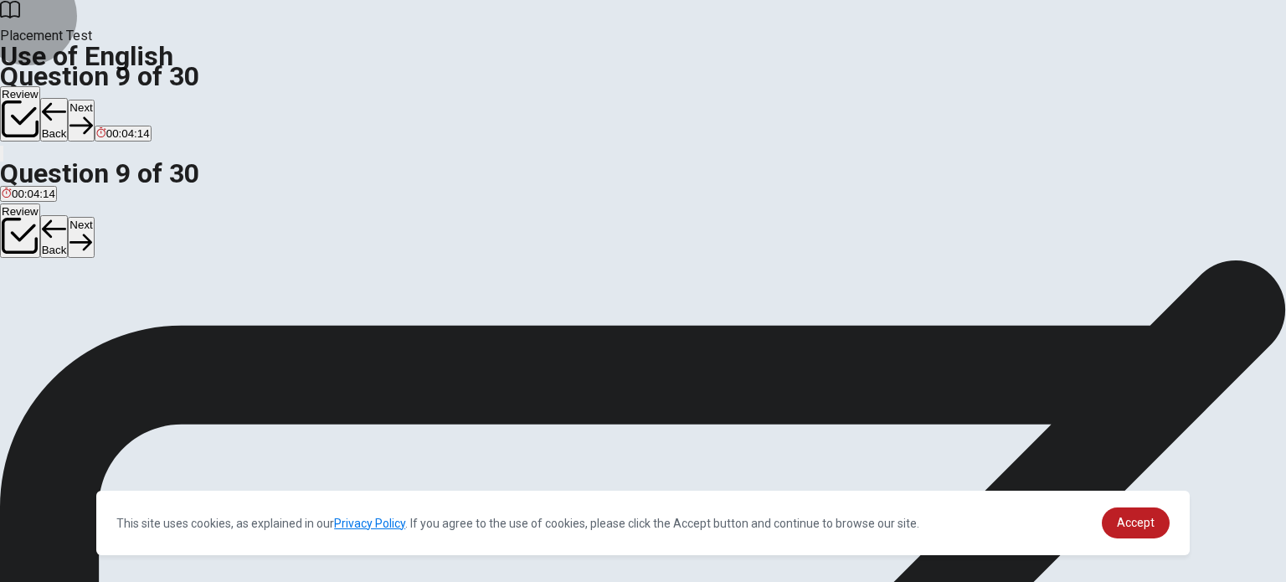
click at [94, 100] on button "Next" at bounding box center [81, 120] width 26 height 41
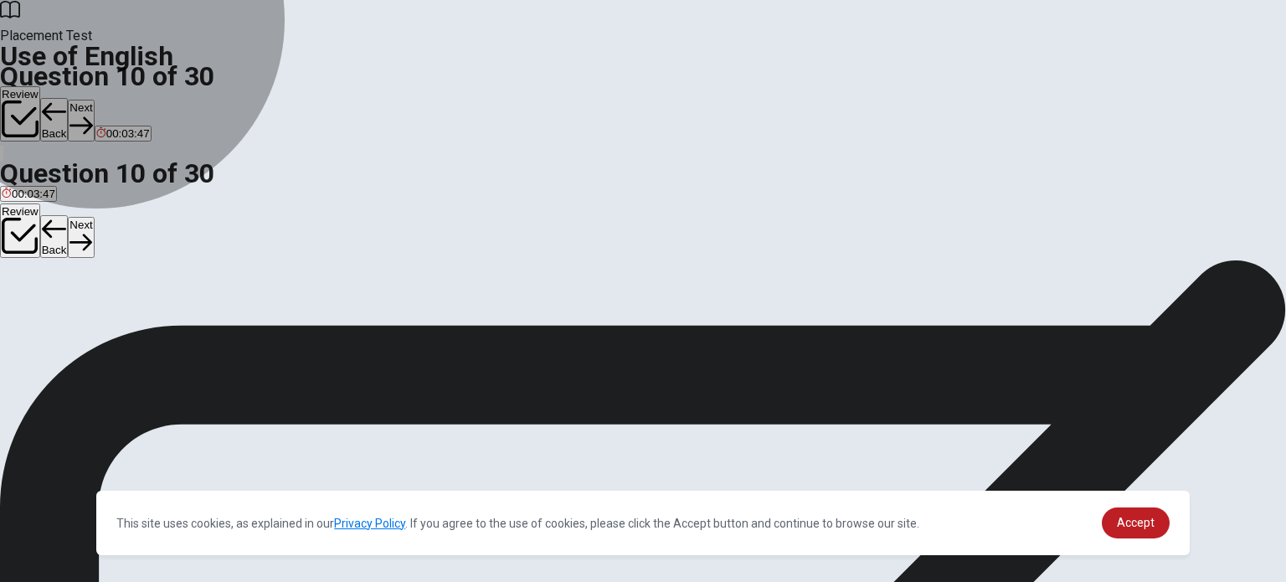
click at [62, 314] on span "was walking" at bounding box center [32, 320] width 60 height 13
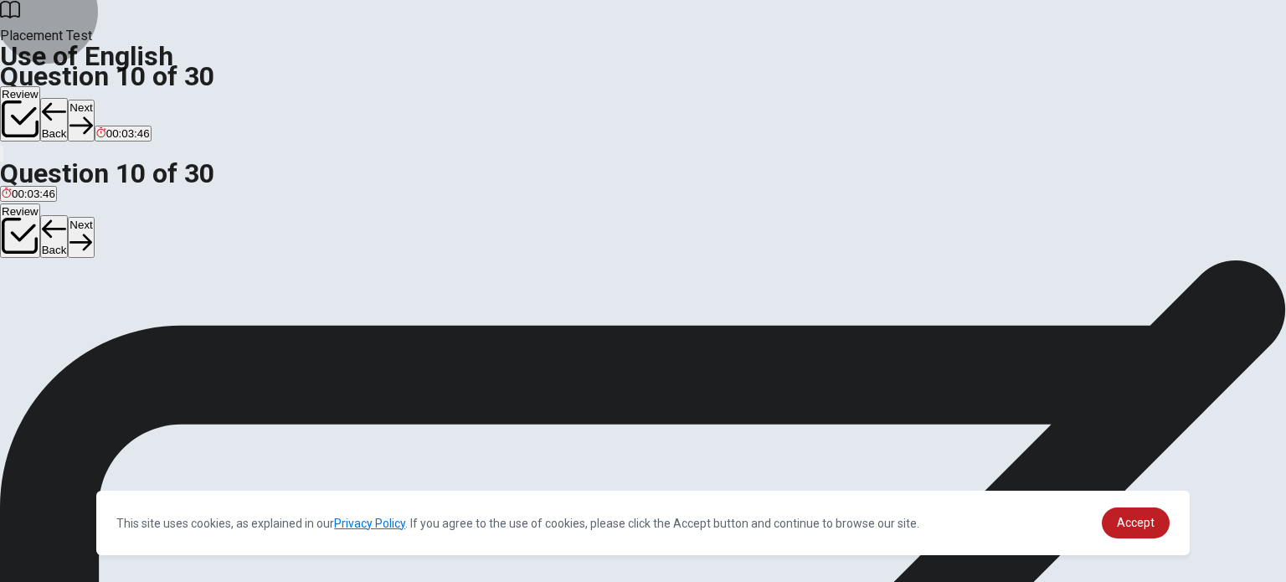
click at [94, 100] on button "Next" at bounding box center [81, 120] width 26 height 41
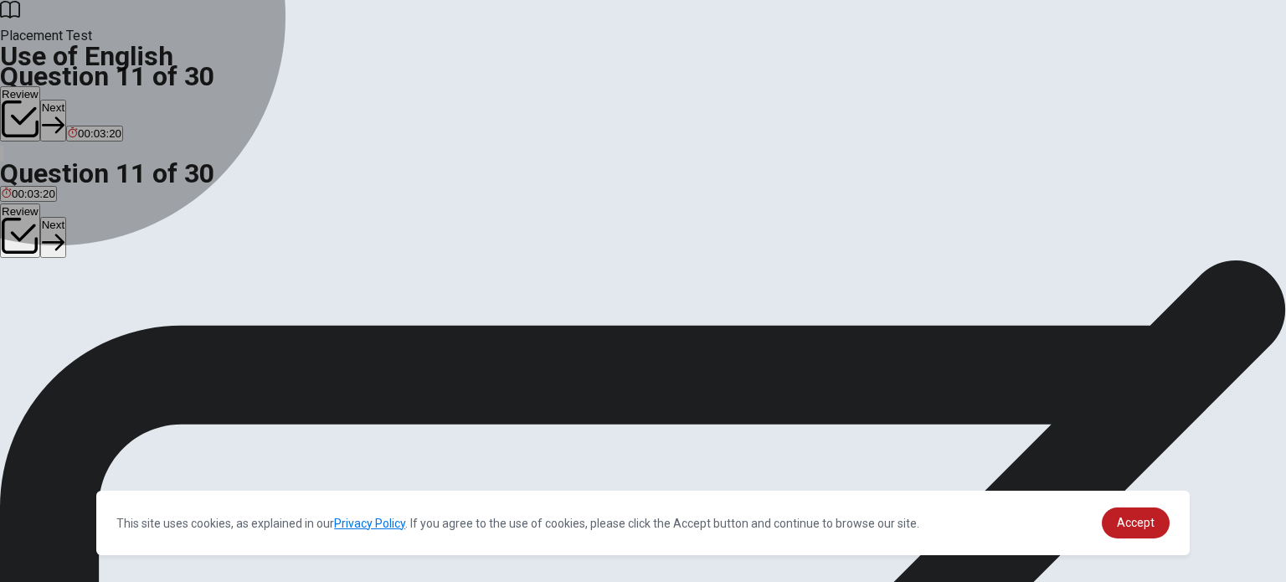
click at [28, 314] on span "wash" at bounding box center [15, 320] width 26 height 13
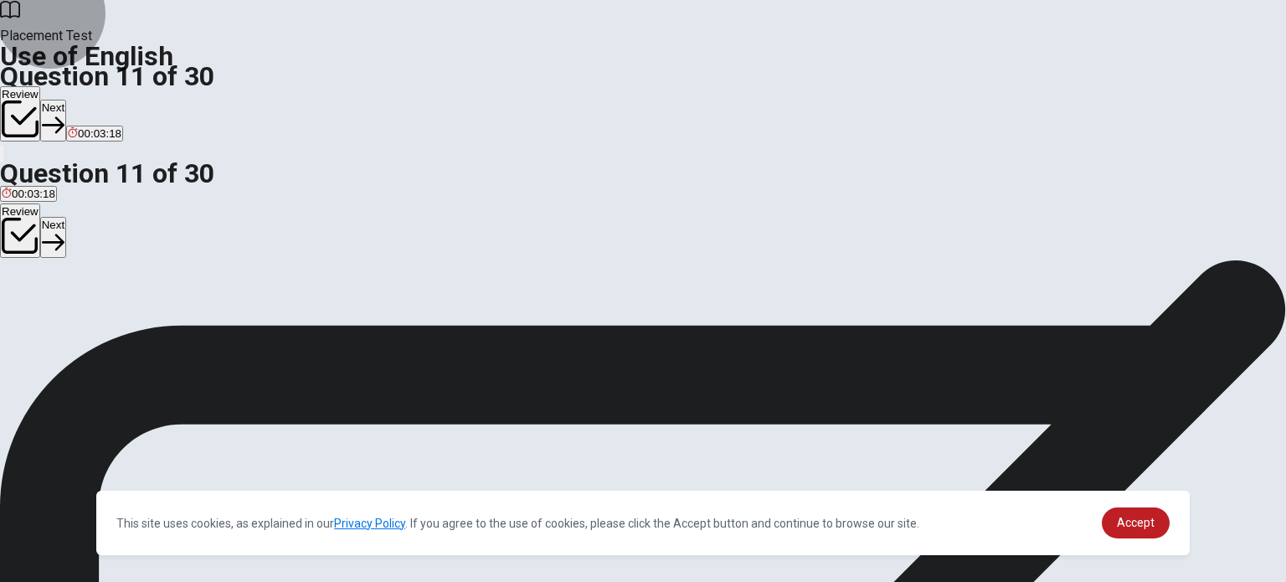
click at [64, 114] on icon "button" at bounding box center [53, 125] width 23 height 23
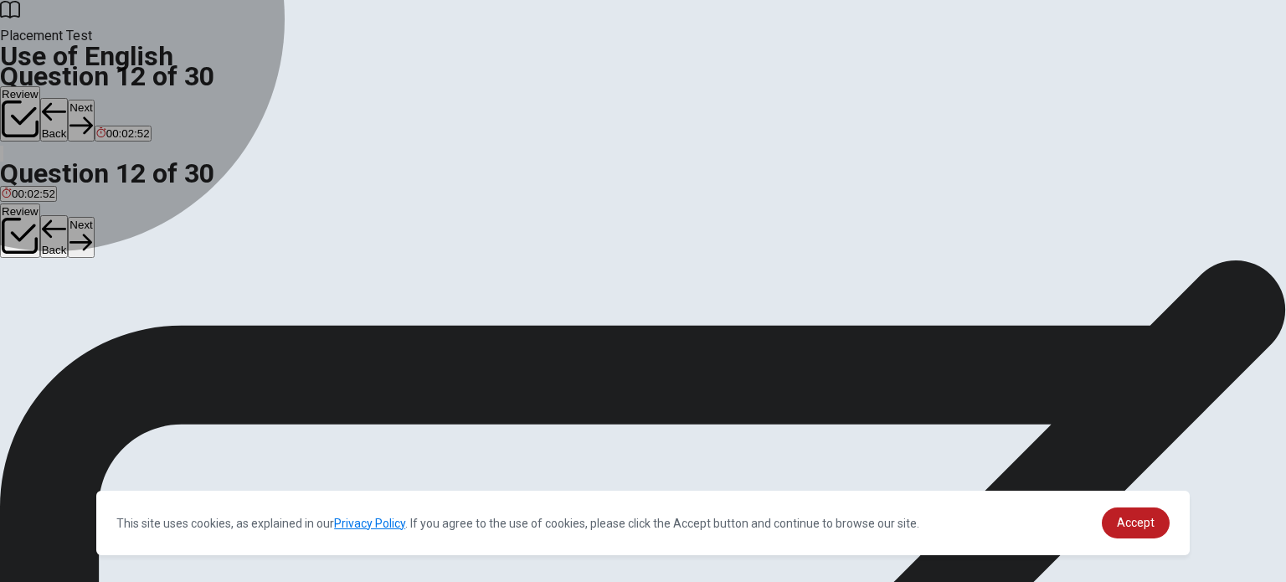
click at [39, 314] on span "will has" at bounding box center [20, 320] width 37 height 13
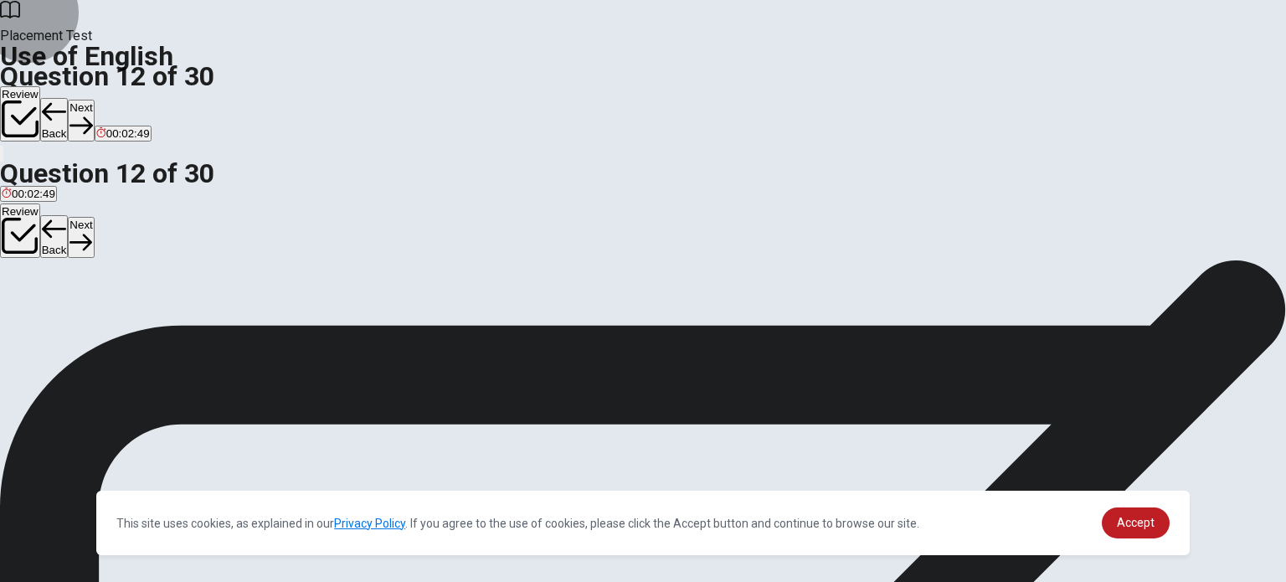
click at [94, 100] on button "Next" at bounding box center [81, 120] width 26 height 41
click at [58, 314] on span "is shopping" at bounding box center [30, 320] width 56 height 13
click at [94, 100] on button "Next" at bounding box center [81, 120] width 26 height 41
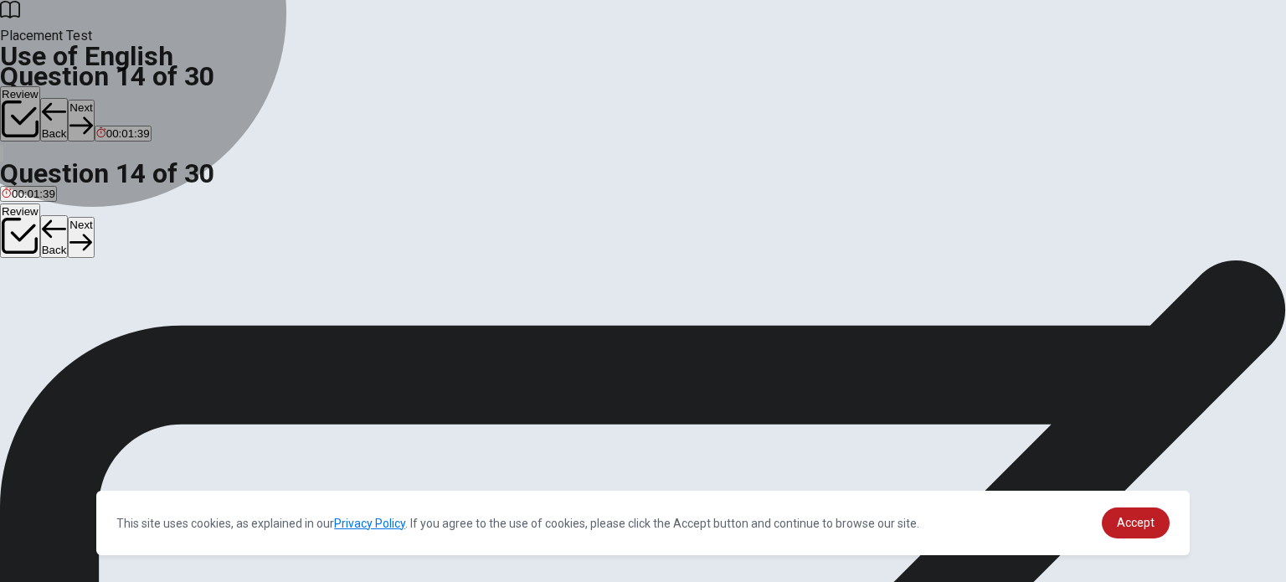
click at [221, 326] on span "cleaning up" at bounding box center [192, 320] width 57 height 13
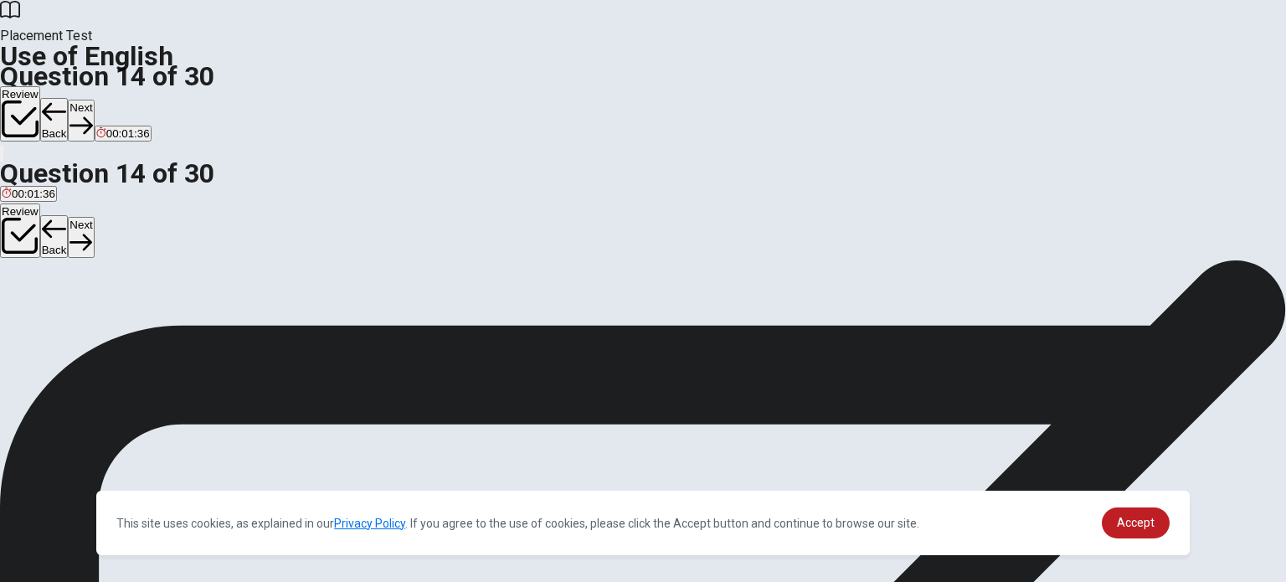
click at [94, 100] on button "Next" at bounding box center [81, 120] width 26 height 41
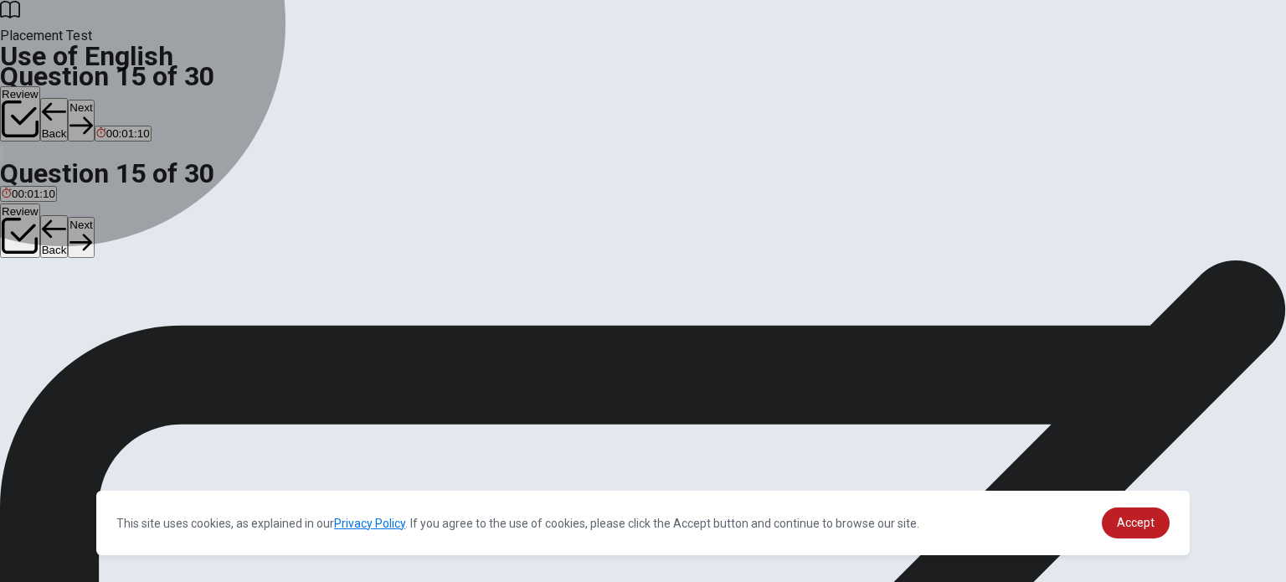
click at [110, 326] on span "a chair" at bounding box center [92, 320] width 33 height 13
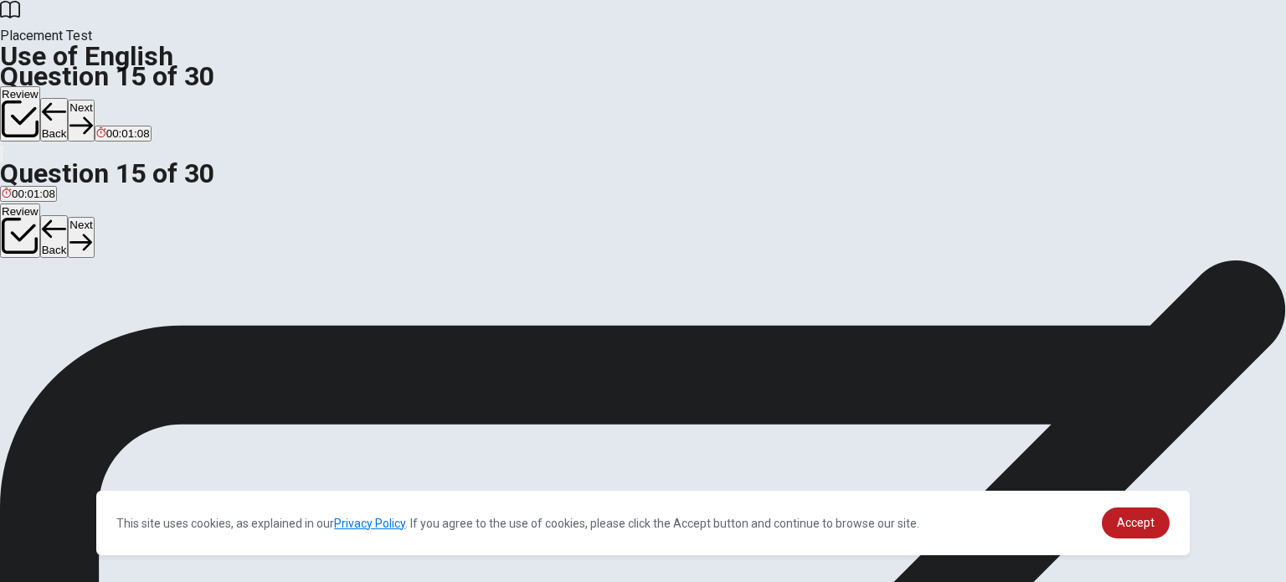
click at [94, 100] on button "Next" at bounding box center [81, 120] width 26 height 41
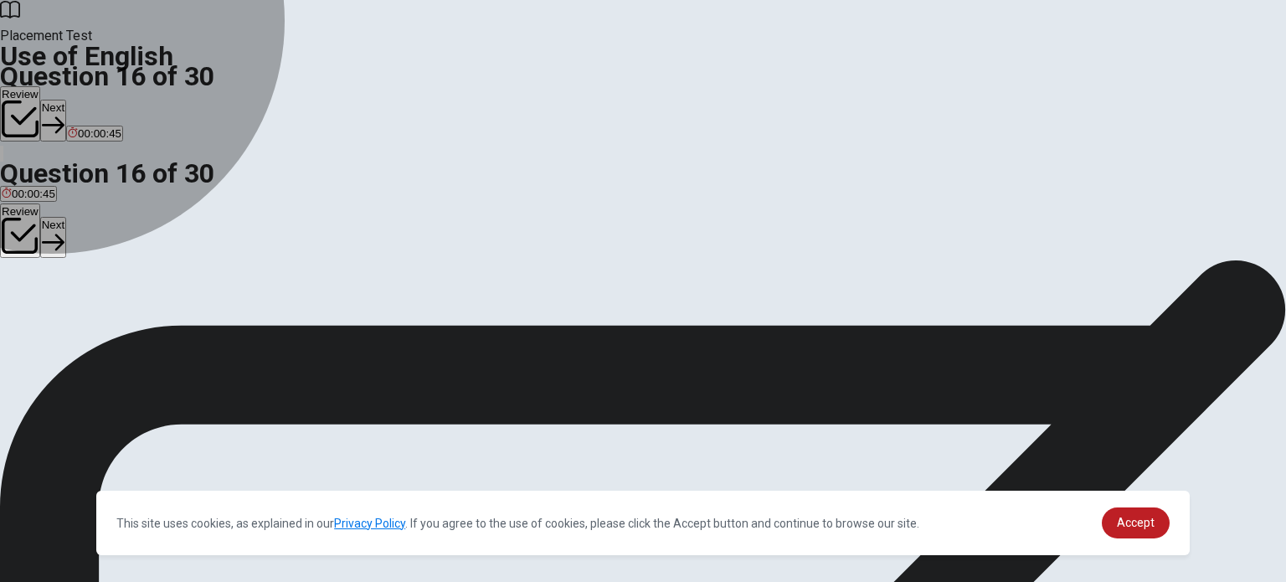
click at [50, 326] on span "bed" at bounding box center [41, 320] width 18 height 13
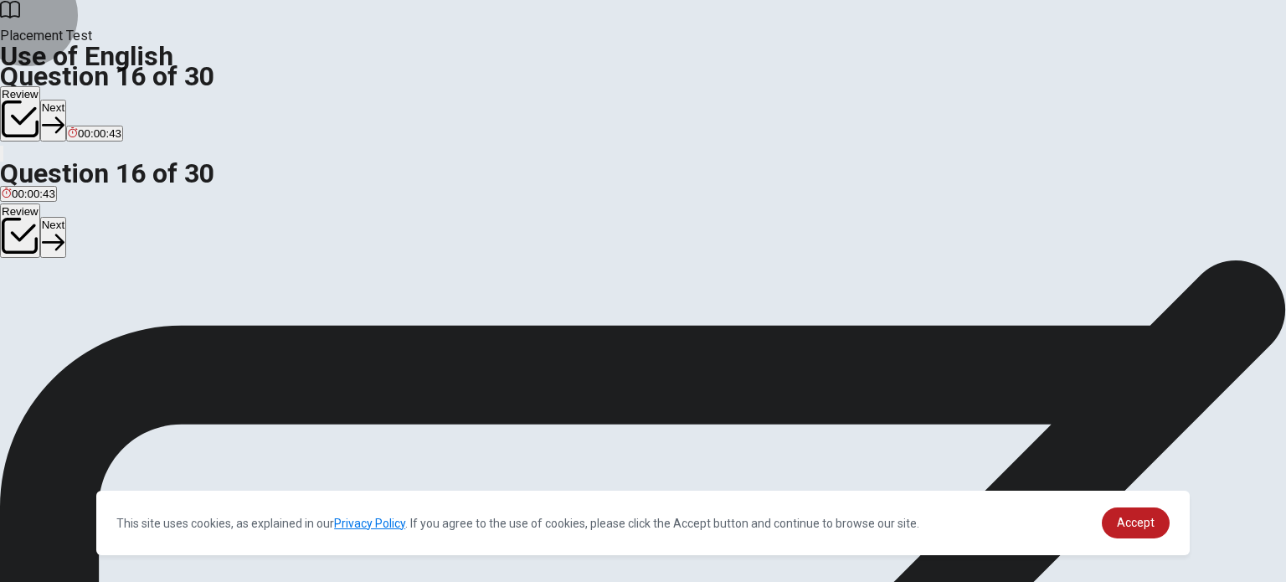
click at [66, 100] on button "Next" at bounding box center [53, 120] width 26 height 41
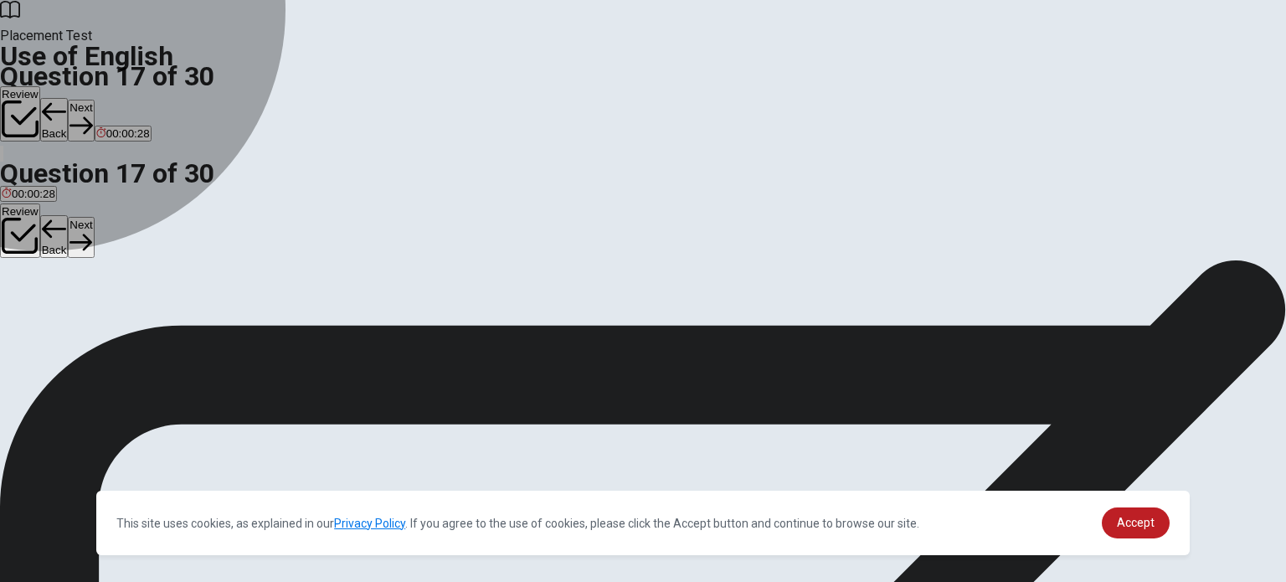
click at [24, 314] on span "thick" at bounding box center [13, 320] width 23 height 13
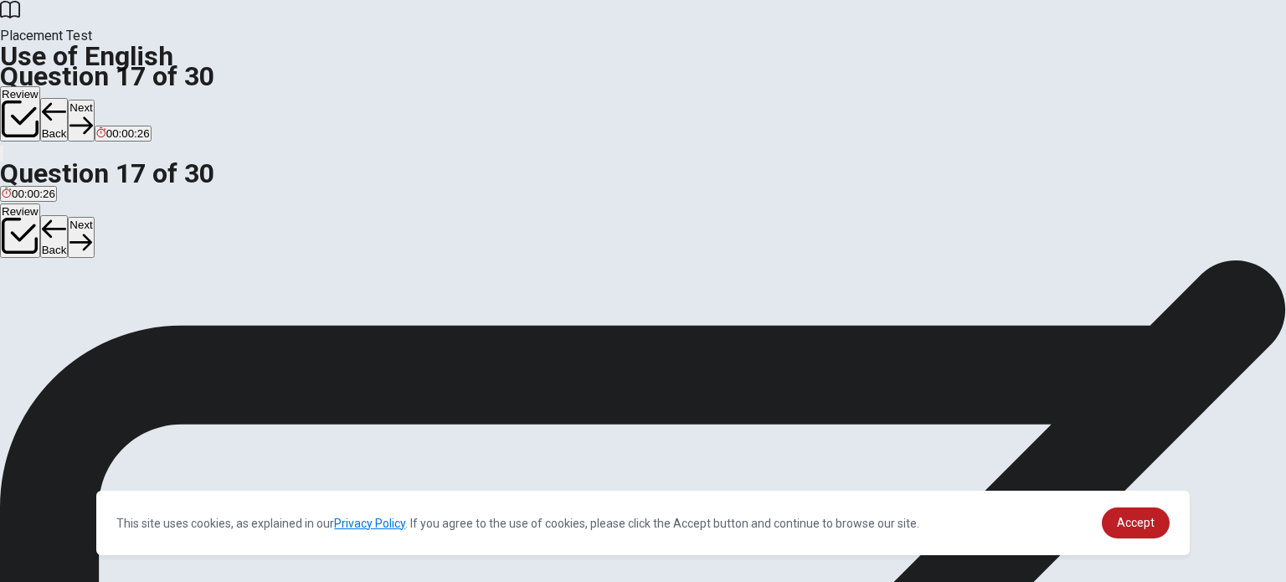
click at [94, 100] on button "Next" at bounding box center [81, 120] width 26 height 41
click at [134, 328] on button "D school" at bounding box center [116, 314] width 36 height 28
click at [94, 100] on button "Next" at bounding box center [81, 120] width 26 height 41
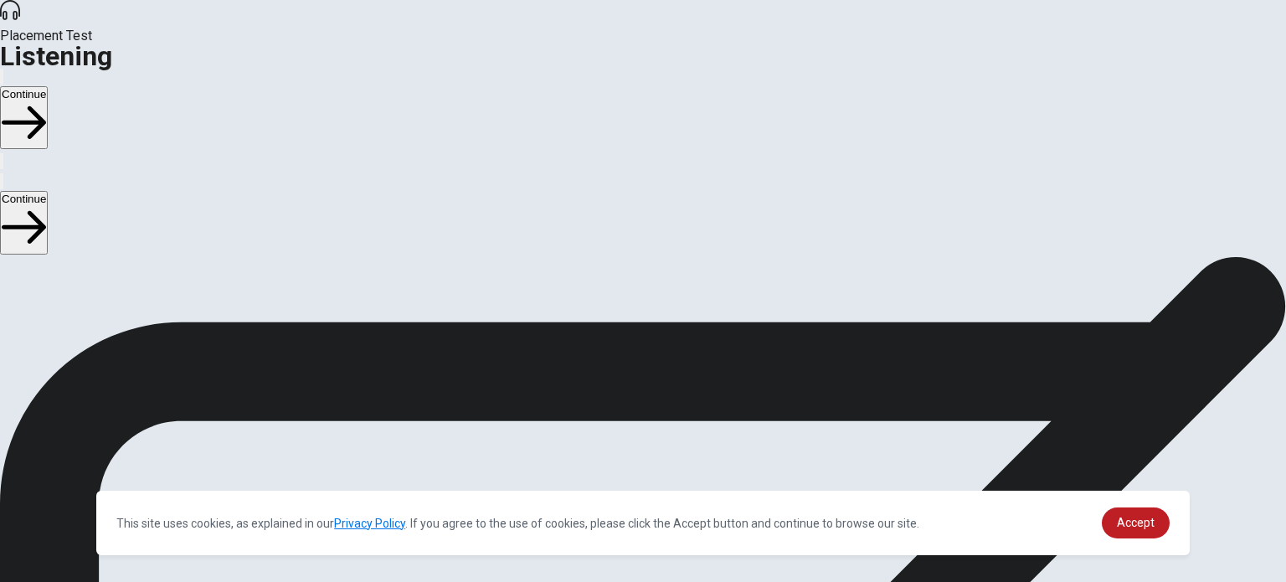
drag, startPoint x: 187, startPoint y: 151, endPoint x: 280, endPoint y: 223, distance: 117.0
click at [280, 256] on div "Listening Instructions There are 3 audio clips in this section. Each clip has 5…" at bounding box center [643, 386] width 1286 height 261
click at [48, 86] on button "Continue" at bounding box center [24, 117] width 48 height 63
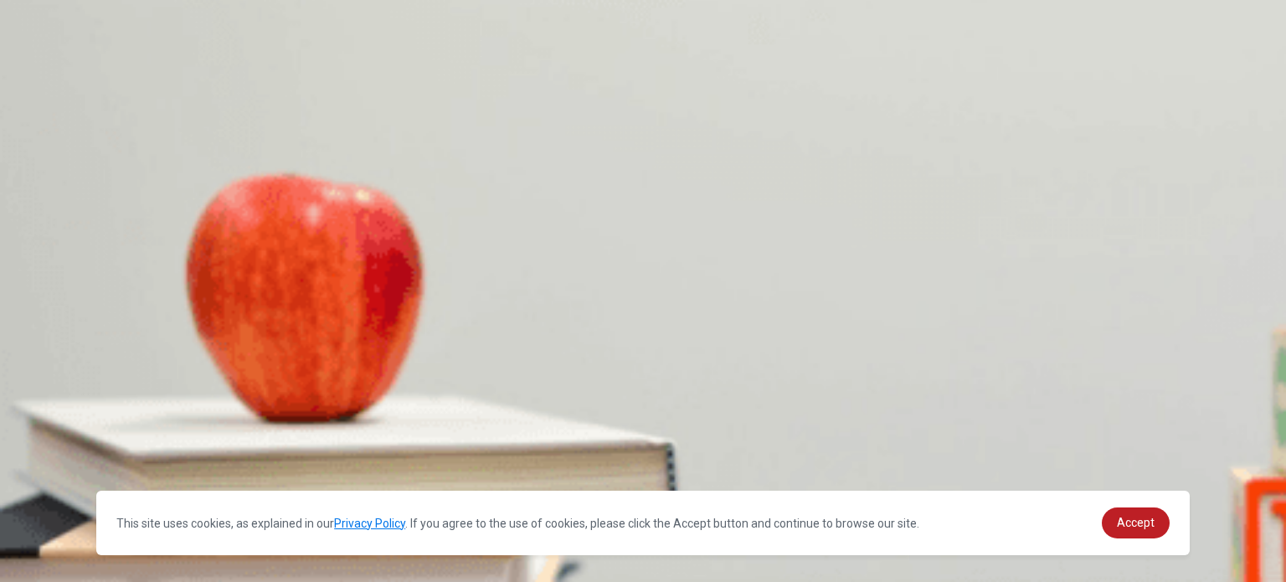
scroll to position [174, 0]
click at [206, 169] on span "Thanks." at bounding box center [186, 163] width 39 height 13
click at [1014, 66] on div "Continue" at bounding box center [643, 108] width 1286 height 85
click at [2, 80] on icon "button" at bounding box center [2, 80] width 0 height 0
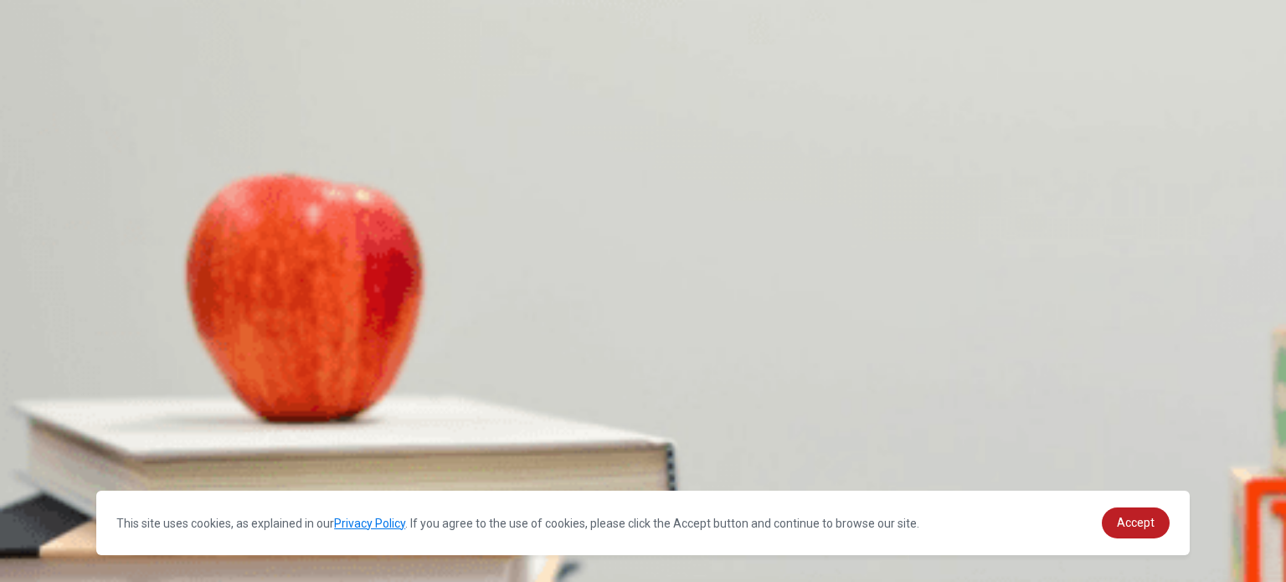
click at [206, 343] on span "Thanks." at bounding box center [186, 337] width 39 height 13
click at [91, 227] on div "B" at bounding box center [82, 220] width 18 height 13
click at [70, 297] on span "Go to security" at bounding box center [36, 303] width 69 height 13
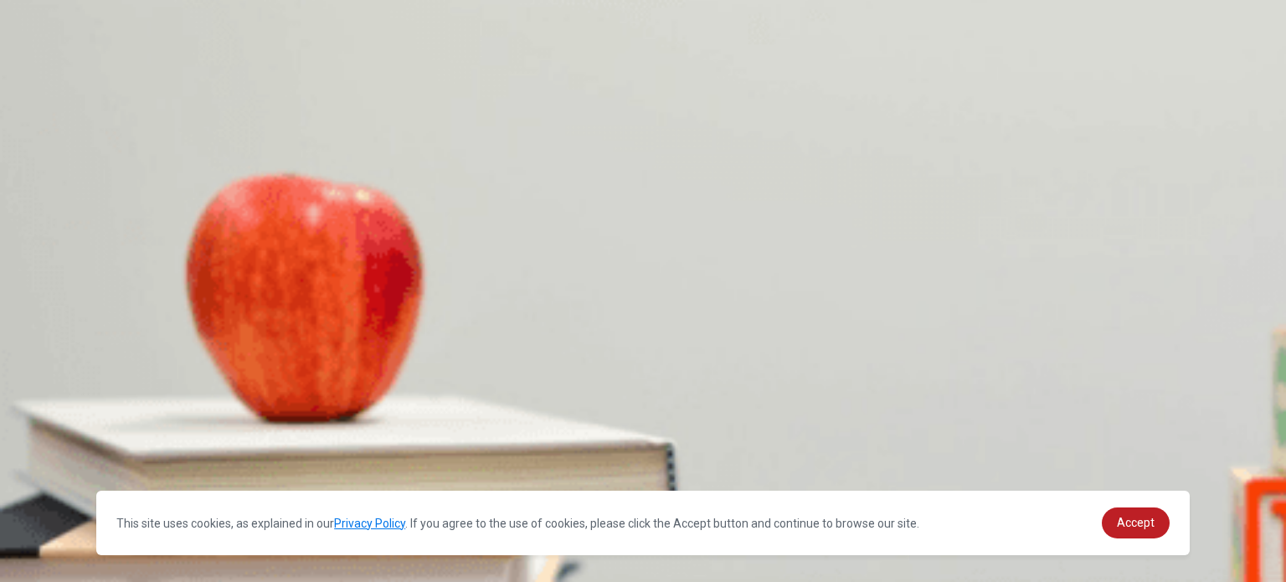
scroll to position [1172, 0]
click at [84, 367] on span "Gate 12" at bounding box center [63, 373] width 39 height 13
click at [110, 438] on span "At an airport" at bounding box center [79, 444] width 61 height 13
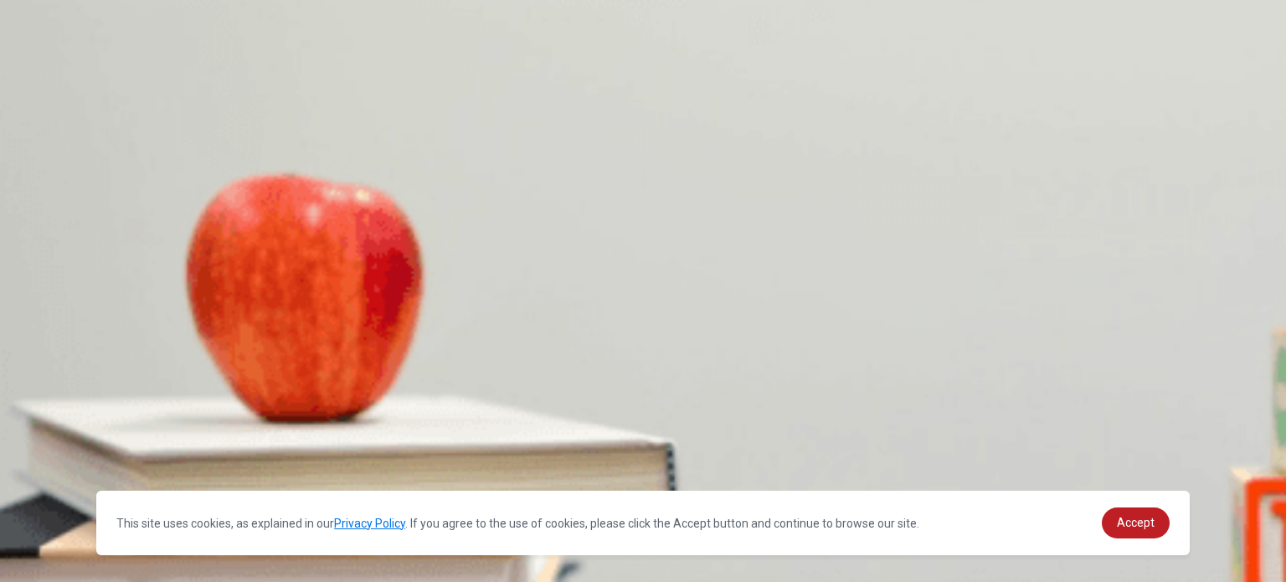
click at [48, 86] on button "Continue" at bounding box center [24, 117] width 48 height 63
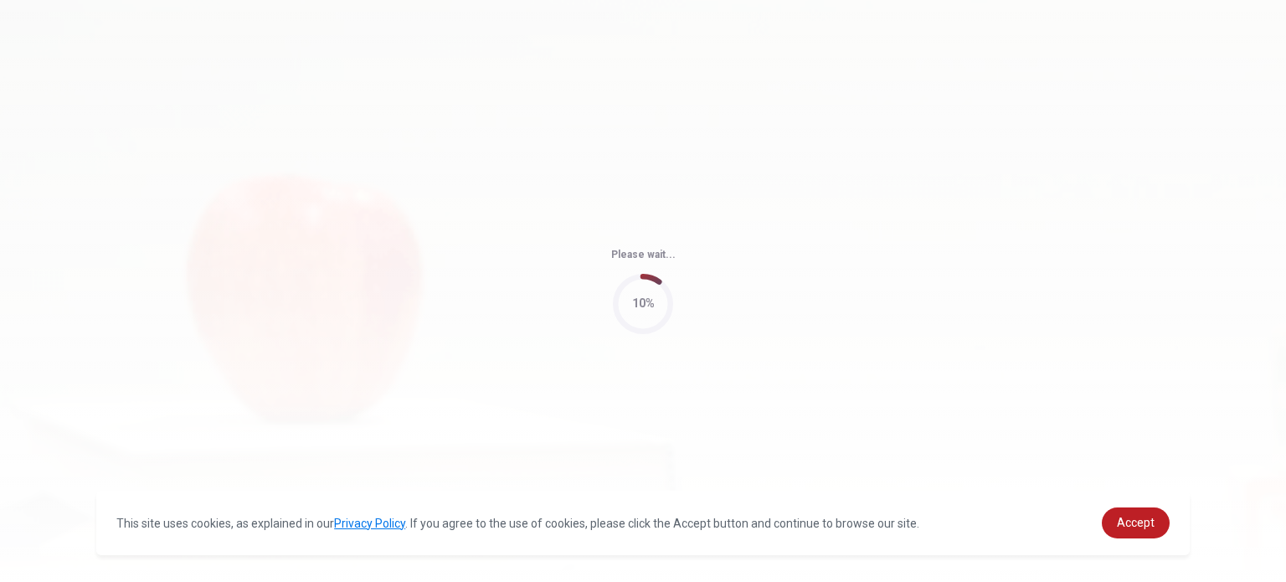
type input "81"
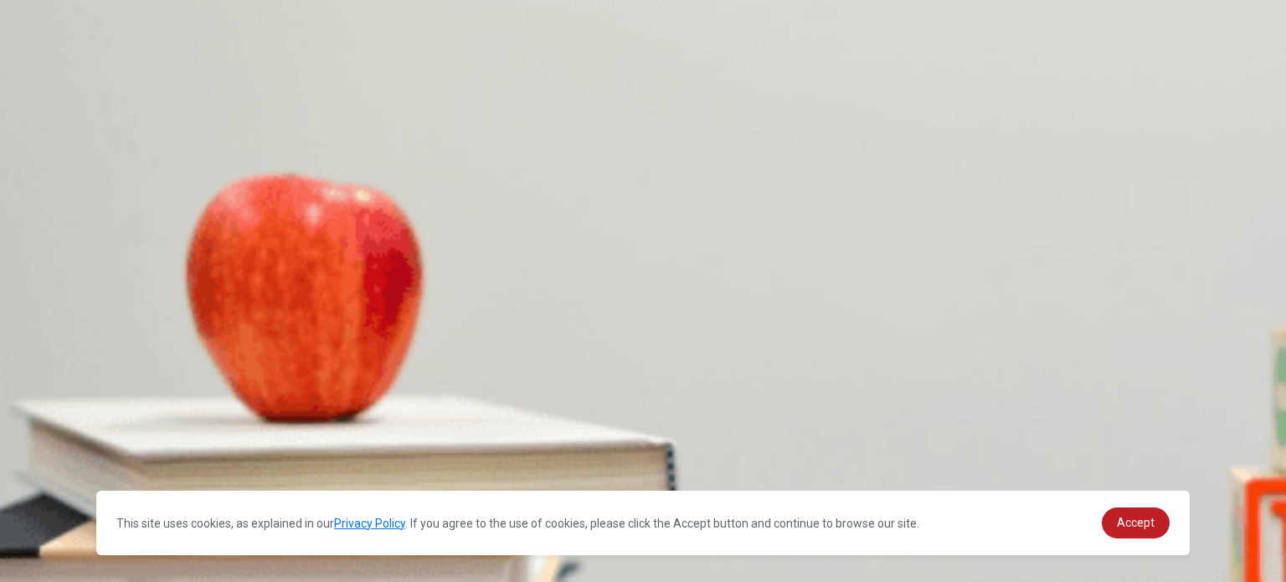
scroll to position [0, 0]
click at [106, 331] on span "She says, 'Goodbye.'" at bounding box center [54, 337] width 105 height 13
click at [33, 401] on span "2 p.m." at bounding box center [17, 407] width 31 height 13
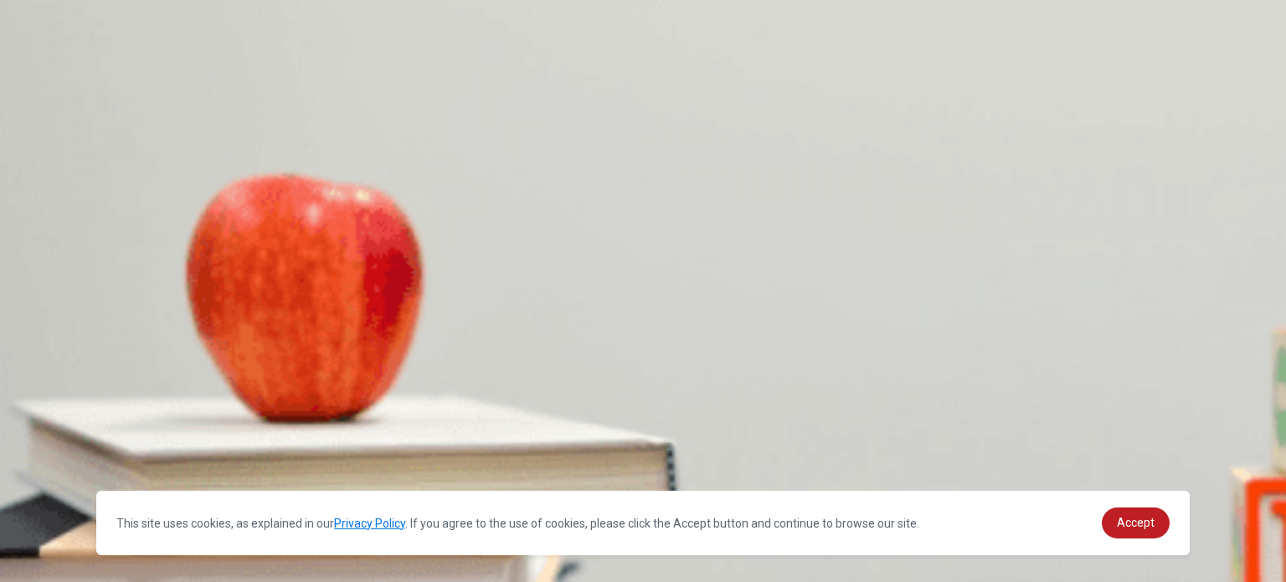
click at [16, 471] on span "No" at bounding box center [9, 477] width 14 height 13
click at [176, 542] on span "Print documents" at bounding box center [135, 548] width 80 height 13
click at [152, 438] on span "At an office" at bounding box center [124, 444] width 55 height 13
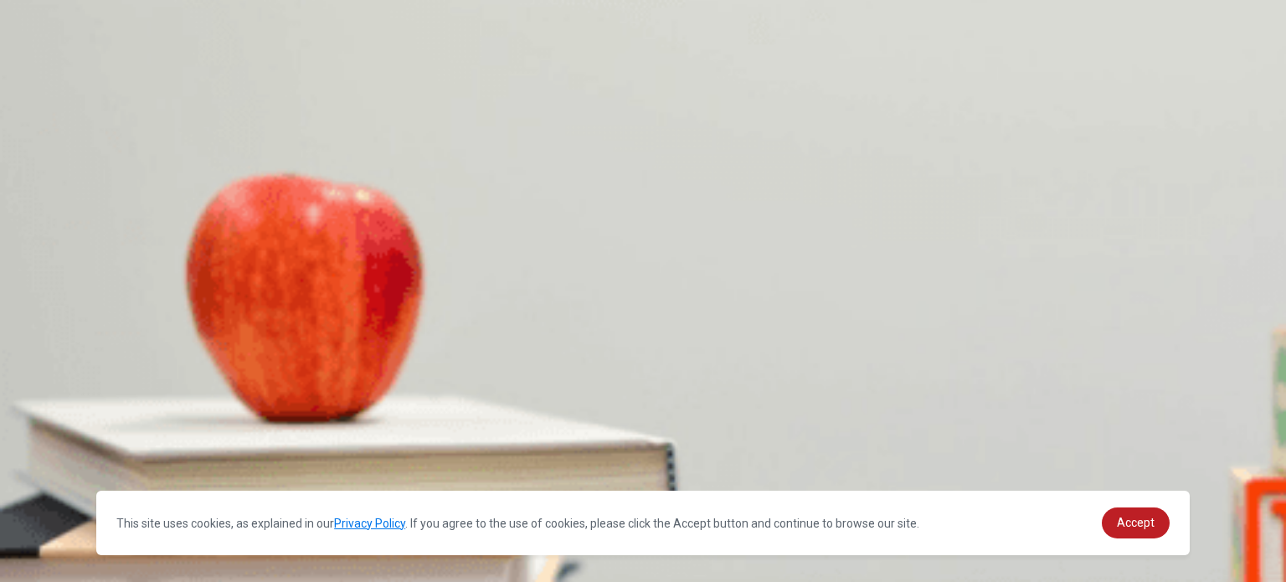
click at [48, 86] on button "Continue" at bounding box center [24, 117] width 48 height 63
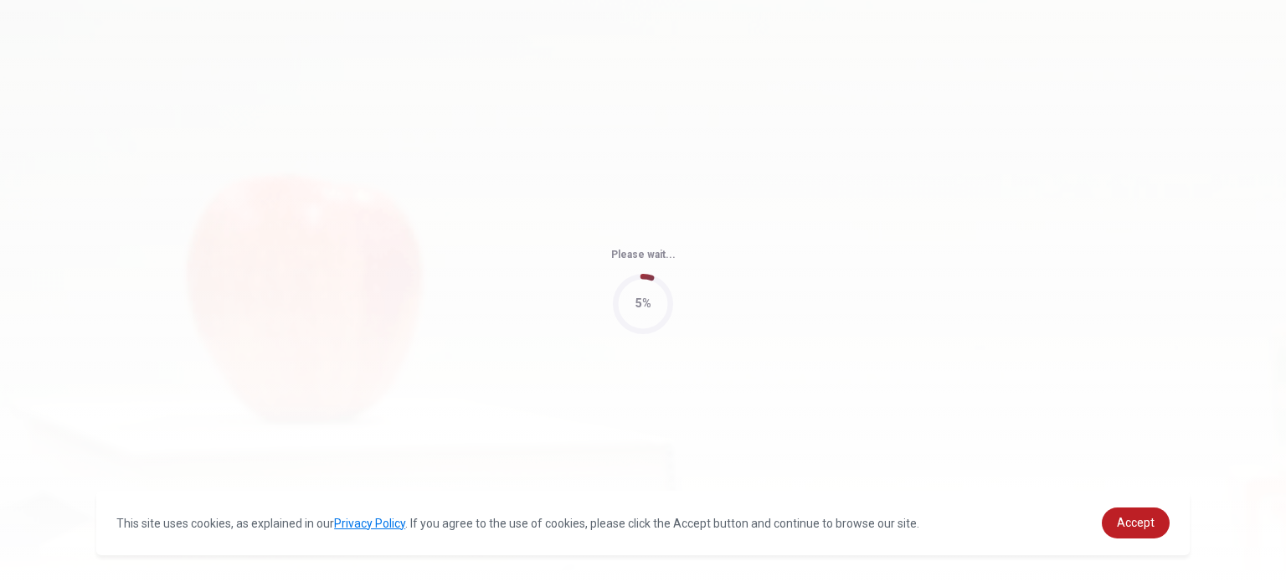
type input "62"
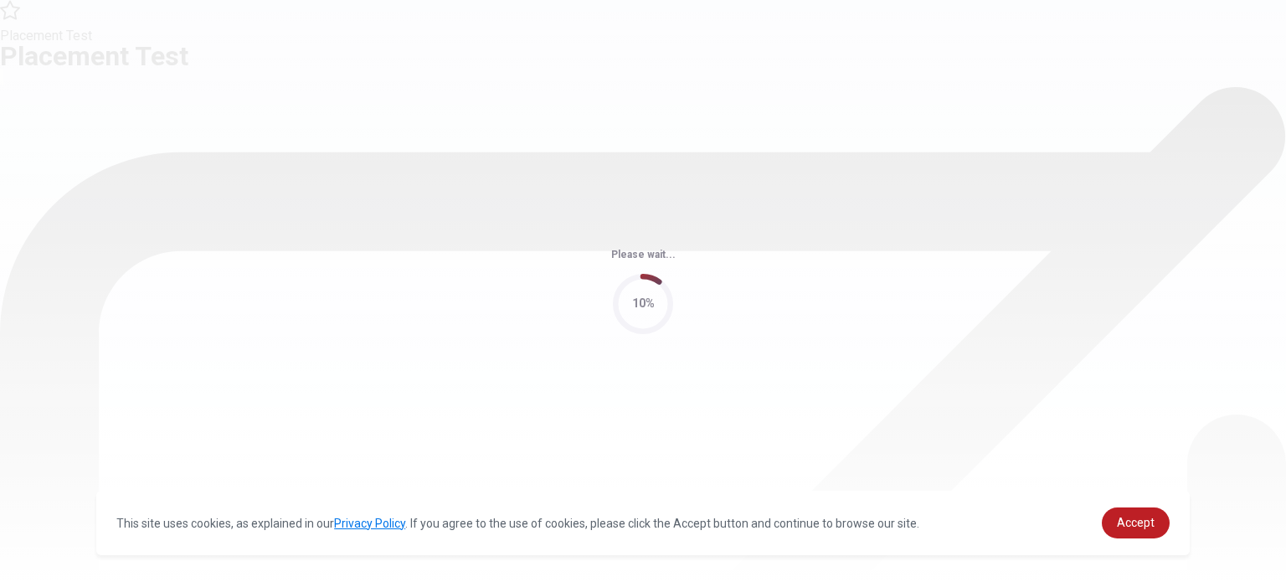
scroll to position [0, 0]
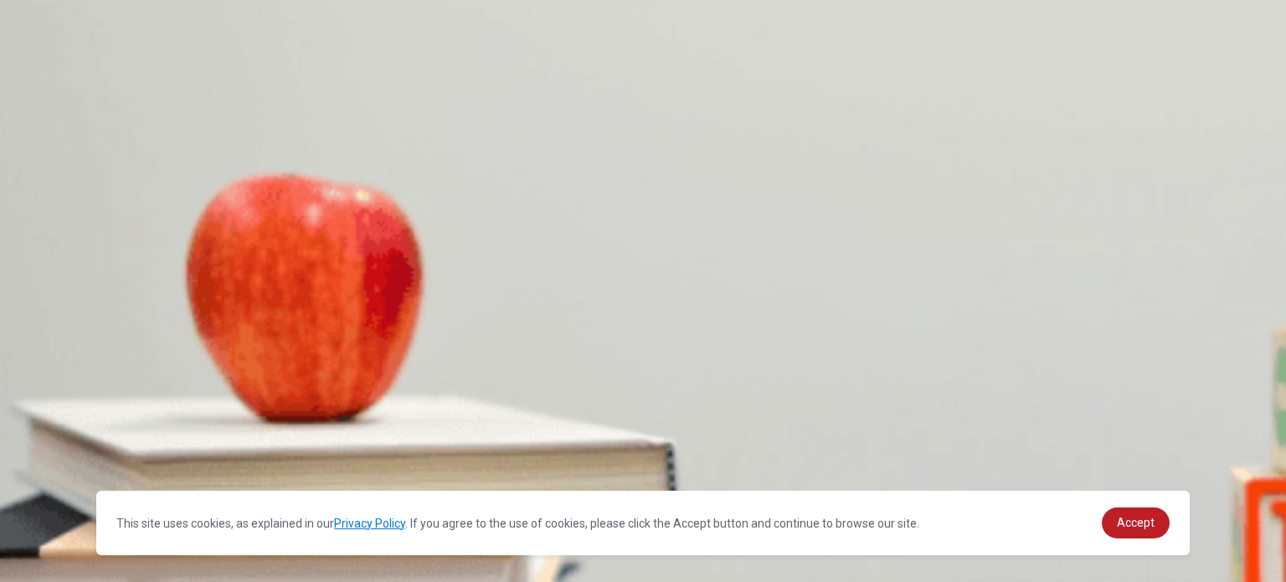
click at [39, 331] on span "10 a.m." at bounding box center [20, 337] width 37 height 13
click at [73, 331] on span "3 p.m." at bounding box center [57, 337] width 31 height 13
click at [152, 401] on span "[DATE]" at bounding box center [134, 407] width 35 height 13
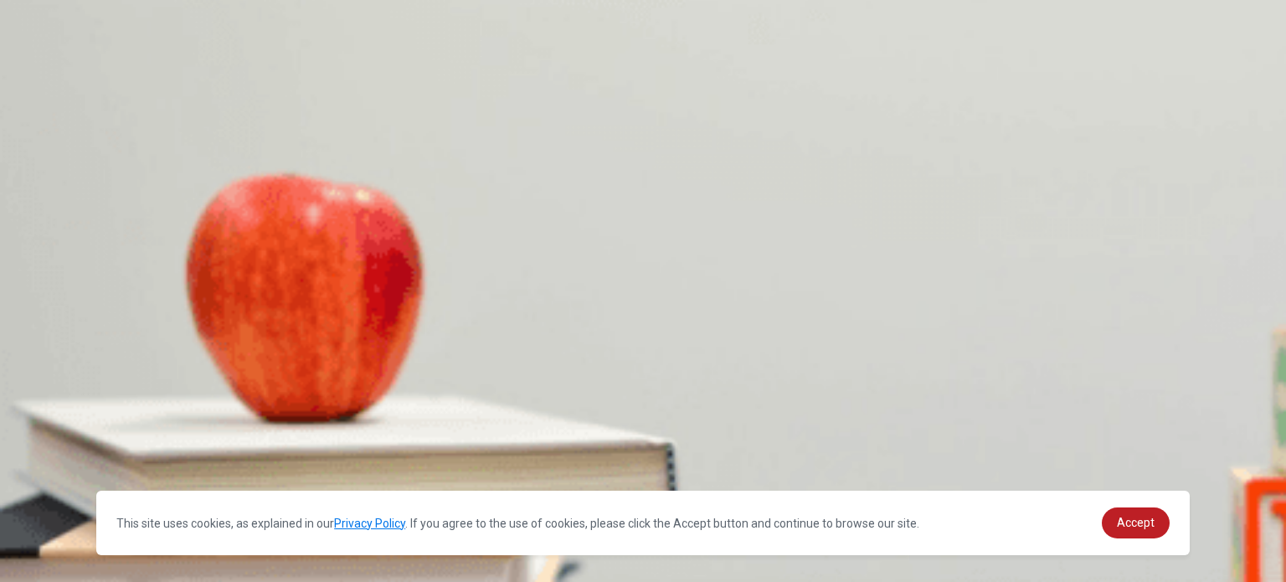
click at [94, 471] on span "[PERSON_NAME]" at bounding box center [48, 477] width 92 height 13
click at [383, 542] on span "She cancels the appointment" at bounding box center [311, 548] width 144 height 13
click at [367, 438] on span "To check her test results" at bounding box center [307, 444] width 121 height 13
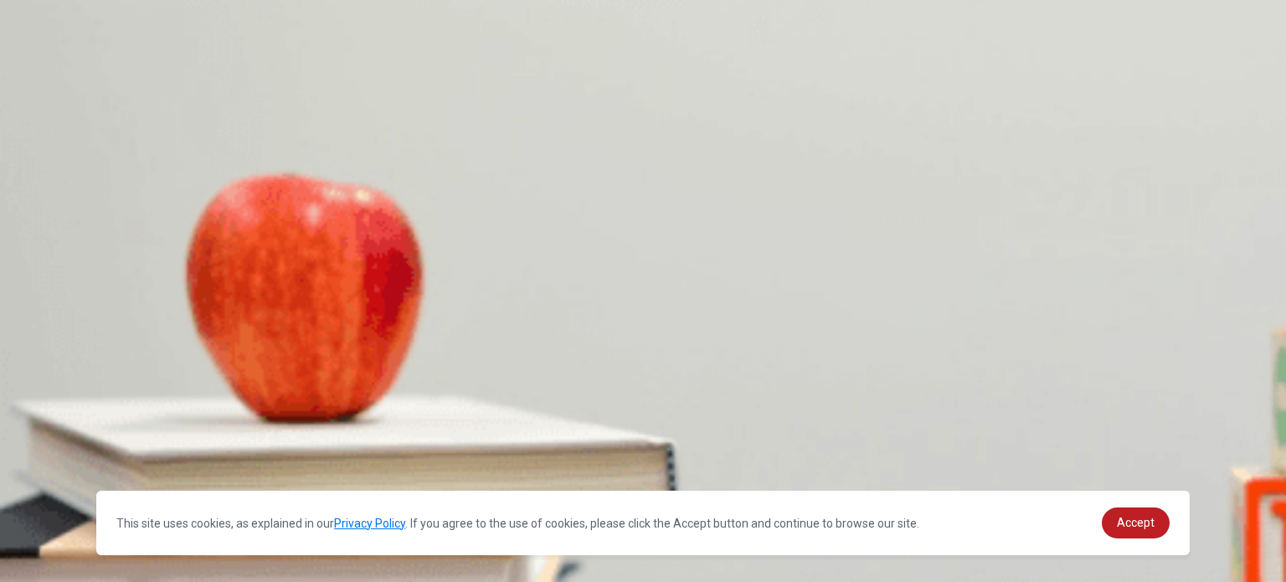
click at [46, 100] on icon "button" at bounding box center [24, 122] width 44 height 44
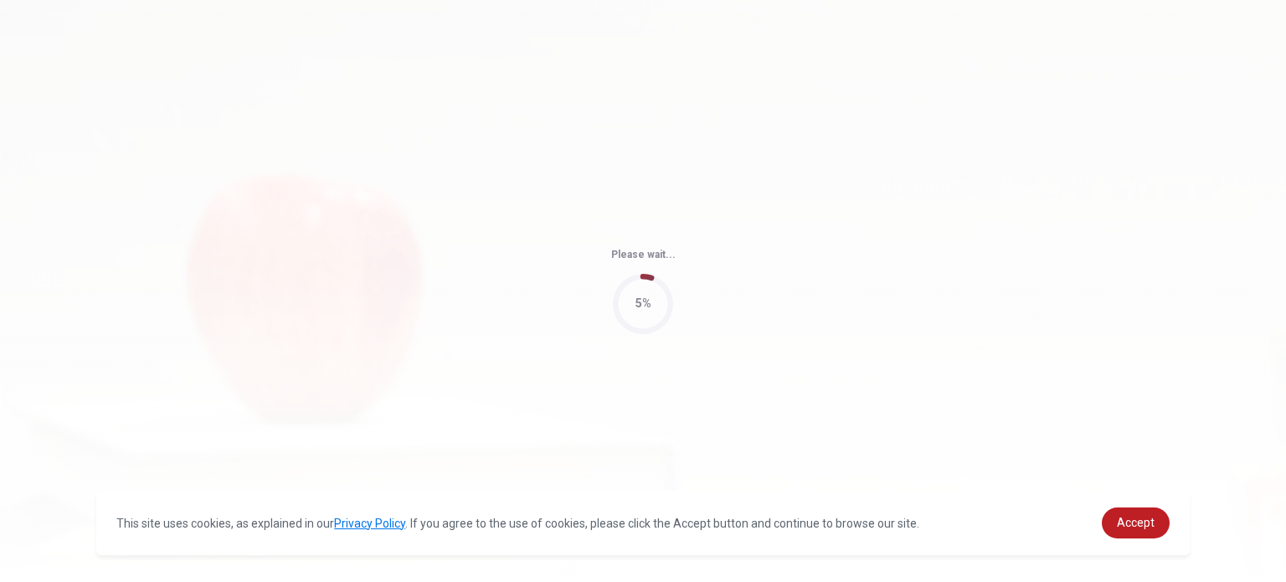
type input "89"
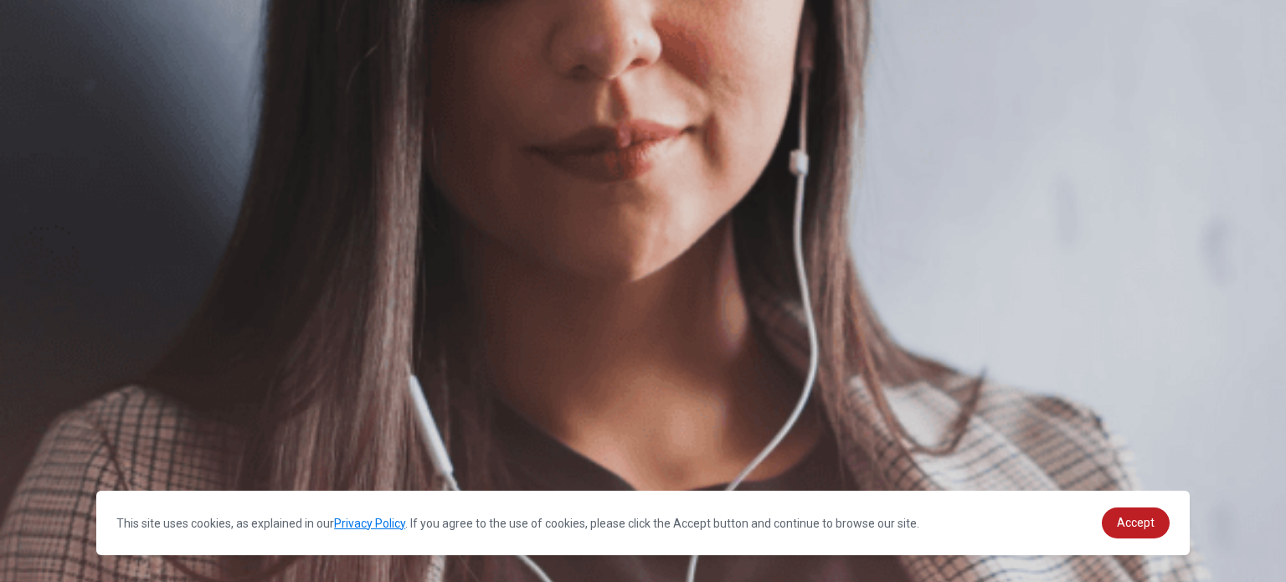
scroll to position [167, 0]
click at [48, 86] on button "Continue" at bounding box center [24, 117] width 48 height 63
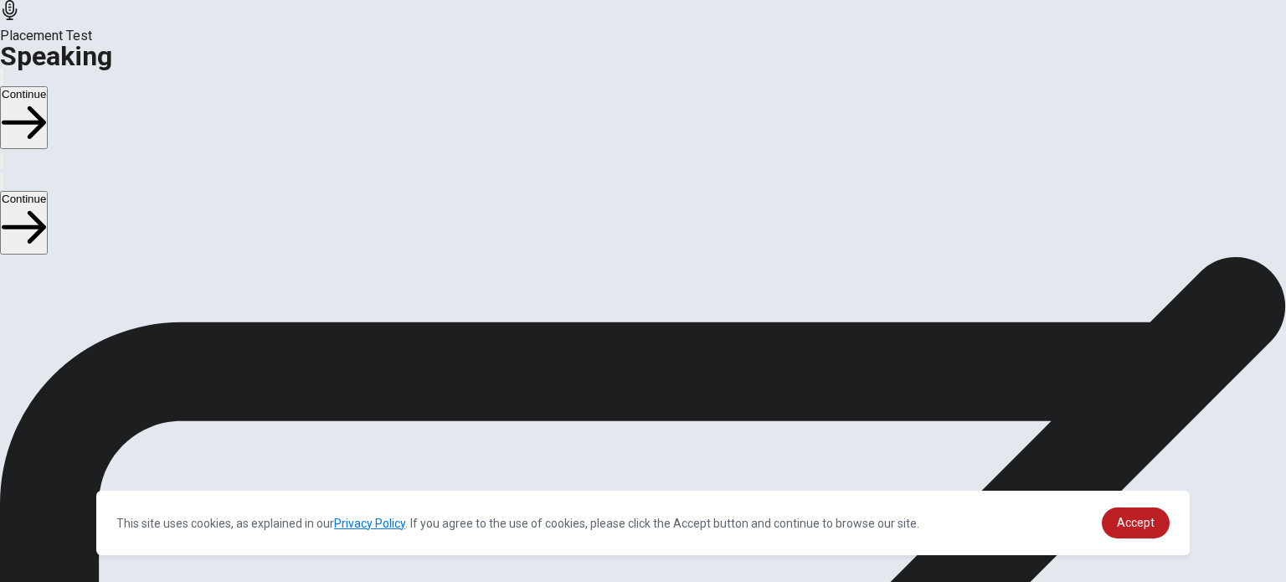
scroll to position [154, 0]
click at [668, 379] on icon at bounding box center [643, 404] width 50 height 50
click at [640, 449] on icon "Play Audio" at bounding box center [632, 459] width 16 height 20
click at [624, 438] on button "Play Audio" at bounding box center [622, 446] width 3 height 16
click at [639, 449] on icon "Record Again" at bounding box center [629, 459] width 20 height 20
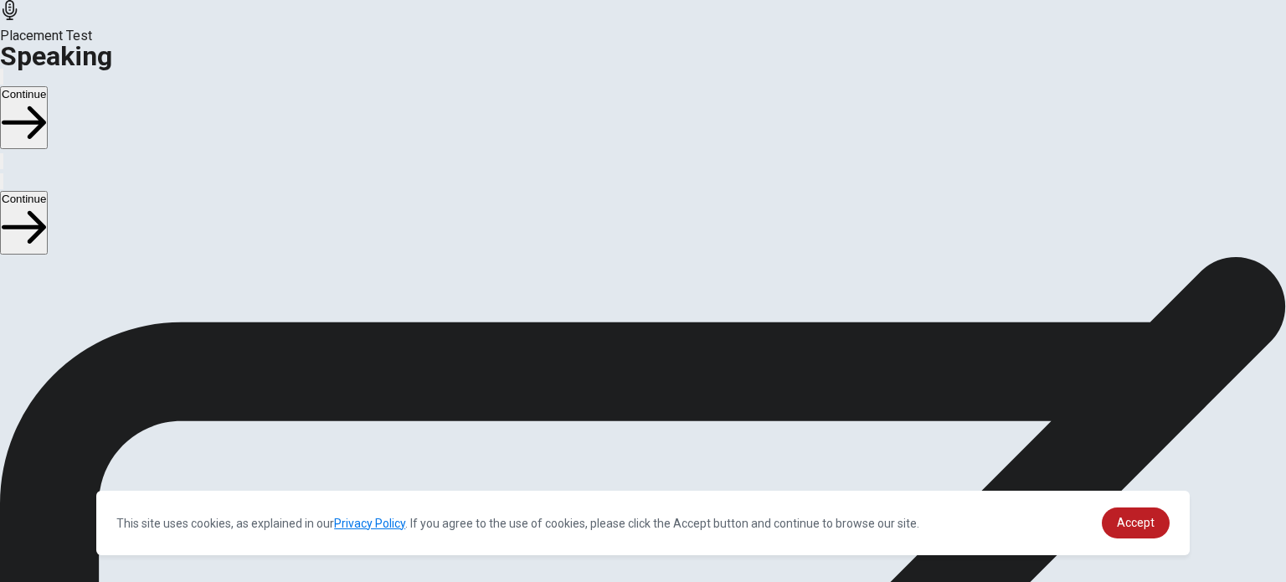
click at [663, 495] on icon at bounding box center [641, 524] width 43 height 59
click at [668, 379] on icon at bounding box center [643, 404] width 50 height 50
click at [624, 438] on button "Play Audio" at bounding box center [622, 446] width 3 height 16
click at [668, 379] on div at bounding box center [643, 407] width 50 height 56
click at [619, 449] on icon "Record Again" at bounding box center [619, 449] width 0 height 0
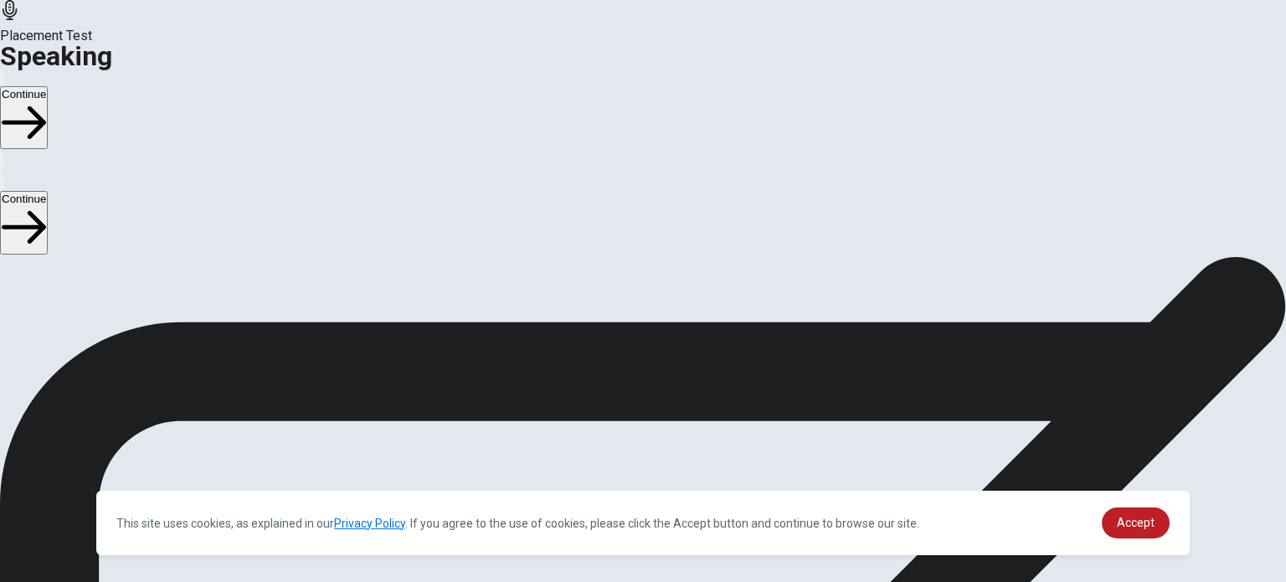
click at [864, 303] on div "00:00:09 Stop Recording" at bounding box center [643, 452] width 1286 height 298
click at [623, 449] on icon "Play Audio" at bounding box center [623, 449] width 0 height 0
click at [48, 86] on button "Continue" at bounding box center [24, 117] width 48 height 63
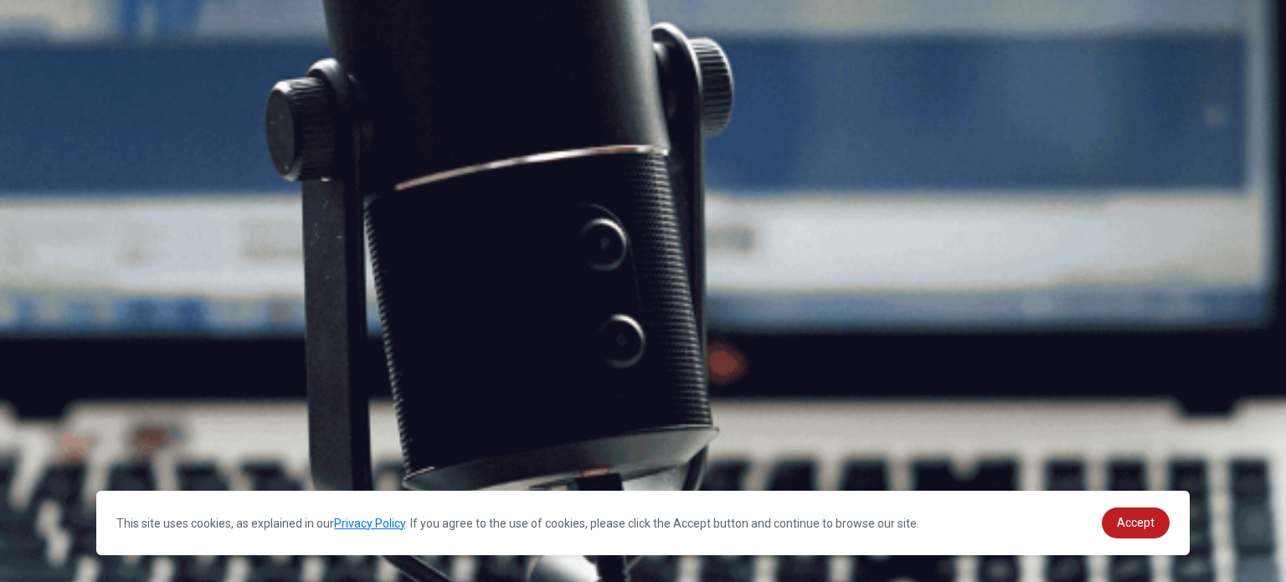
scroll to position [167, 0]
drag, startPoint x: 182, startPoint y: 131, endPoint x: 223, endPoint y: 141, distance: 42.0
click at [166, 106] on span "Speaking Section Directions" at bounding box center [83, 98] width 166 height 16
drag, startPoint x: 187, startPoint y: 136, endPoint x: 305, endPoint y: 357, distance: 250.1
click at [295, 350] on div "Speaking Section Directions The Speaking Test will start now. There are 3 quest…" at bounding box center [643, 219] width 1286 height 261
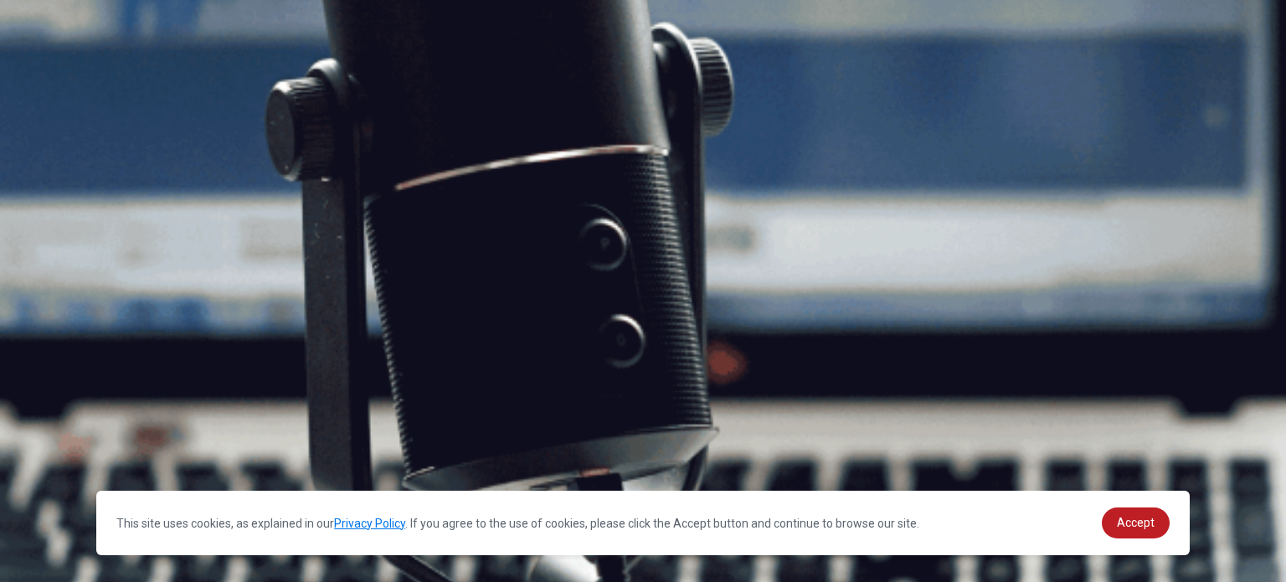
scroll to position [321, 0]
click at [48, 86] on button "Continue" at bounding box center [24, 117] width 48 height 63
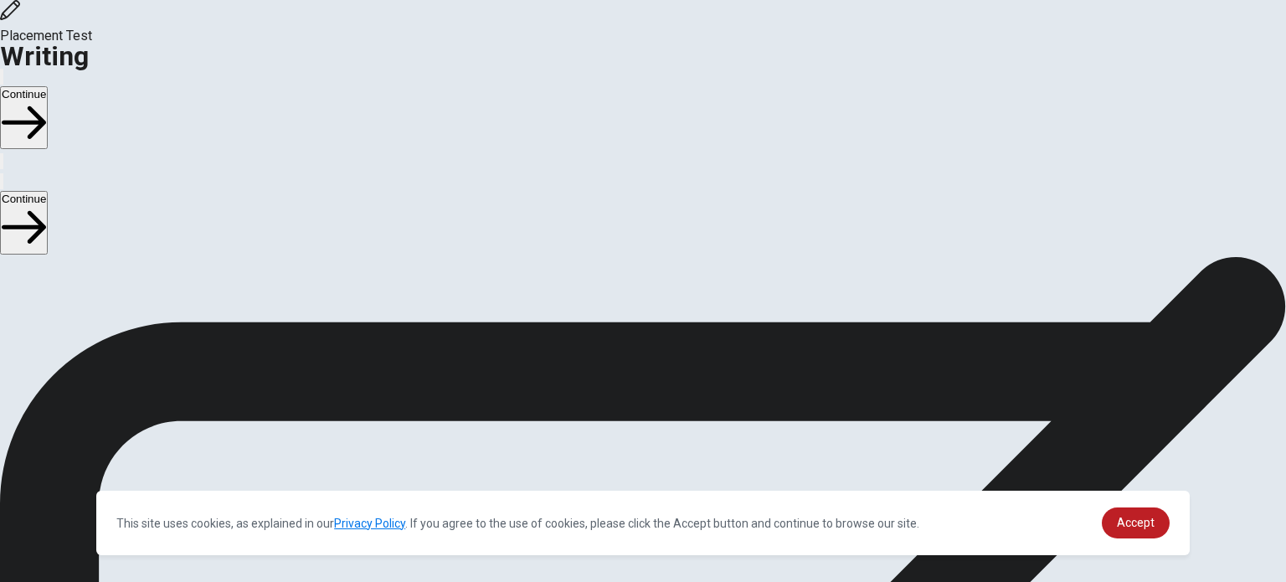
scroll to position [0, 0]
click at [48, 86] on button "Continue" at bounding box center [24, 117] width 48 height 63
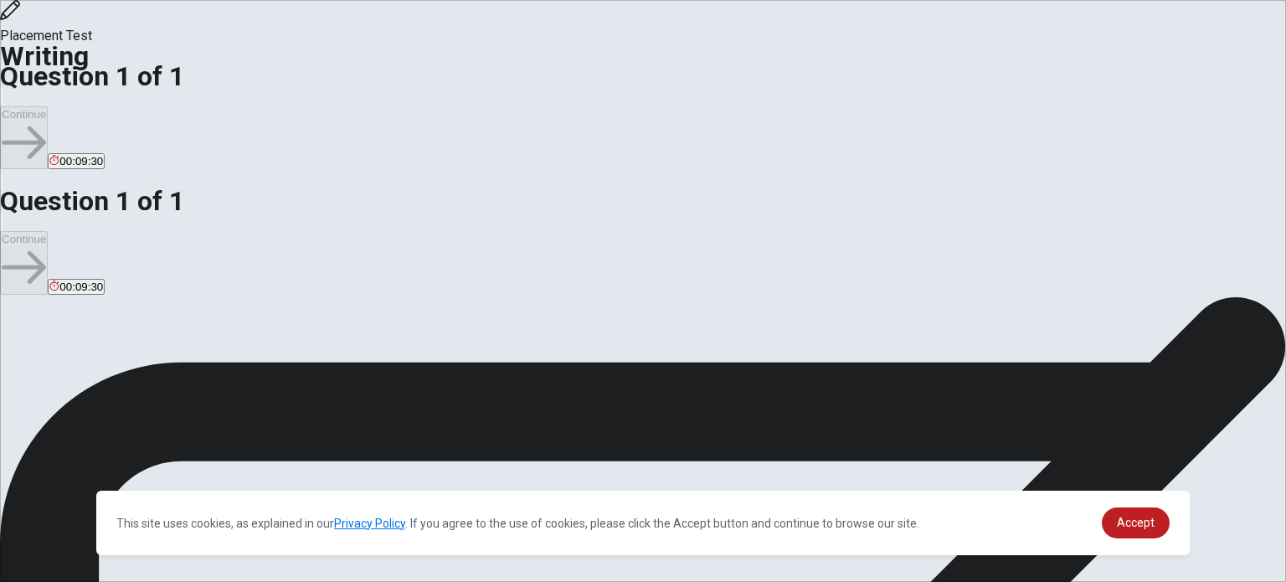
scroll to position [203, 0]
type textarea "I like really enjoy a volunteer visit in the Amazon with mys friends, I hope to…"
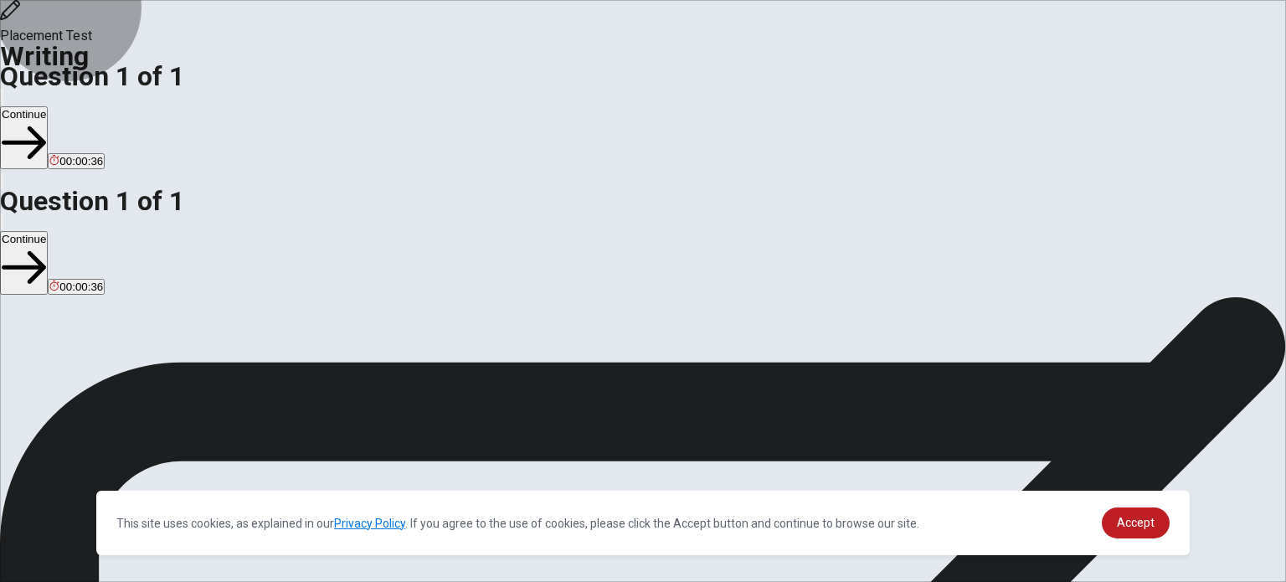
click at [48, 106] on button "Continue" at bounding box center [24, 137] width 48 height 63
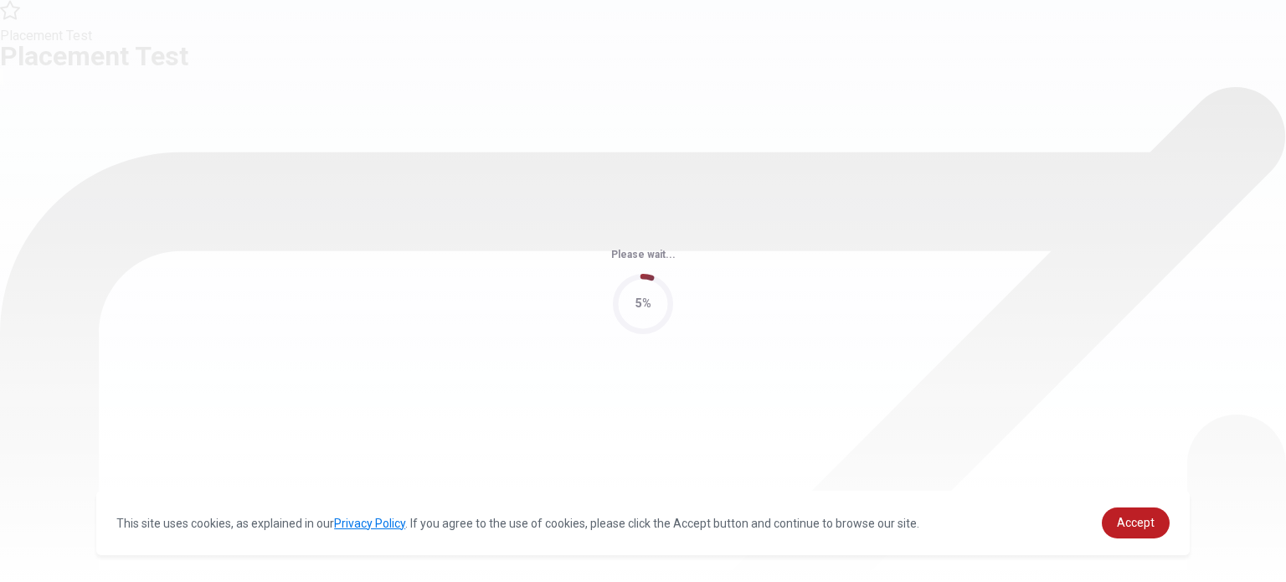
scroll to position [0, 0]
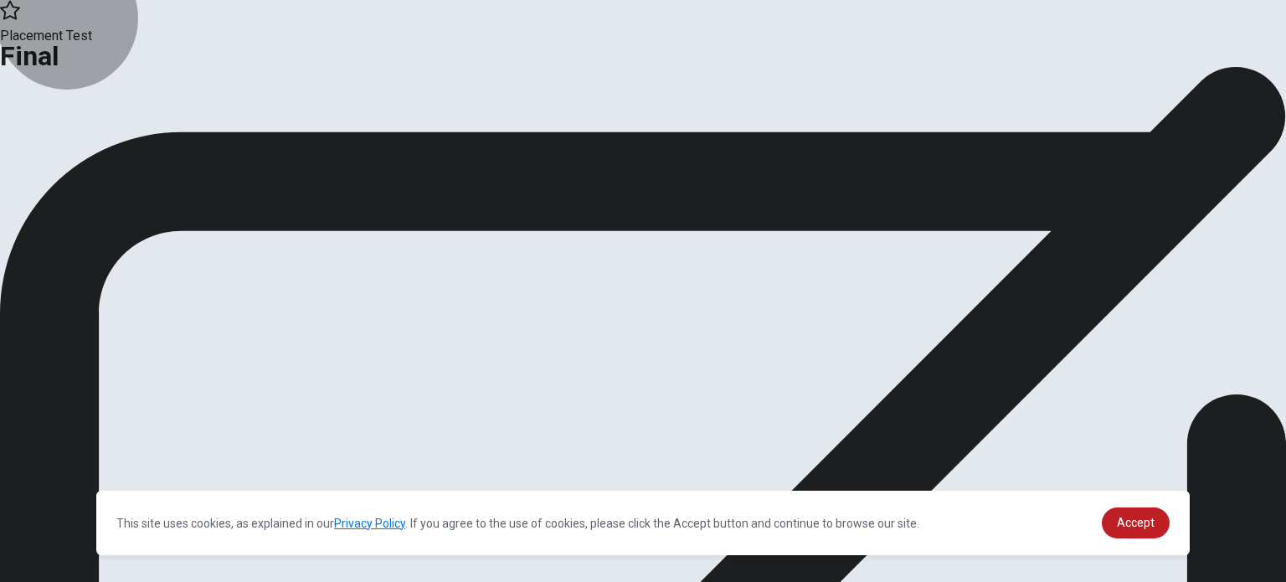
click at [68, 149] on button "Continue" at bounding box center [34, 137] width 68 height 23
